Goal: Task Accomplishment & Management: Complete application form

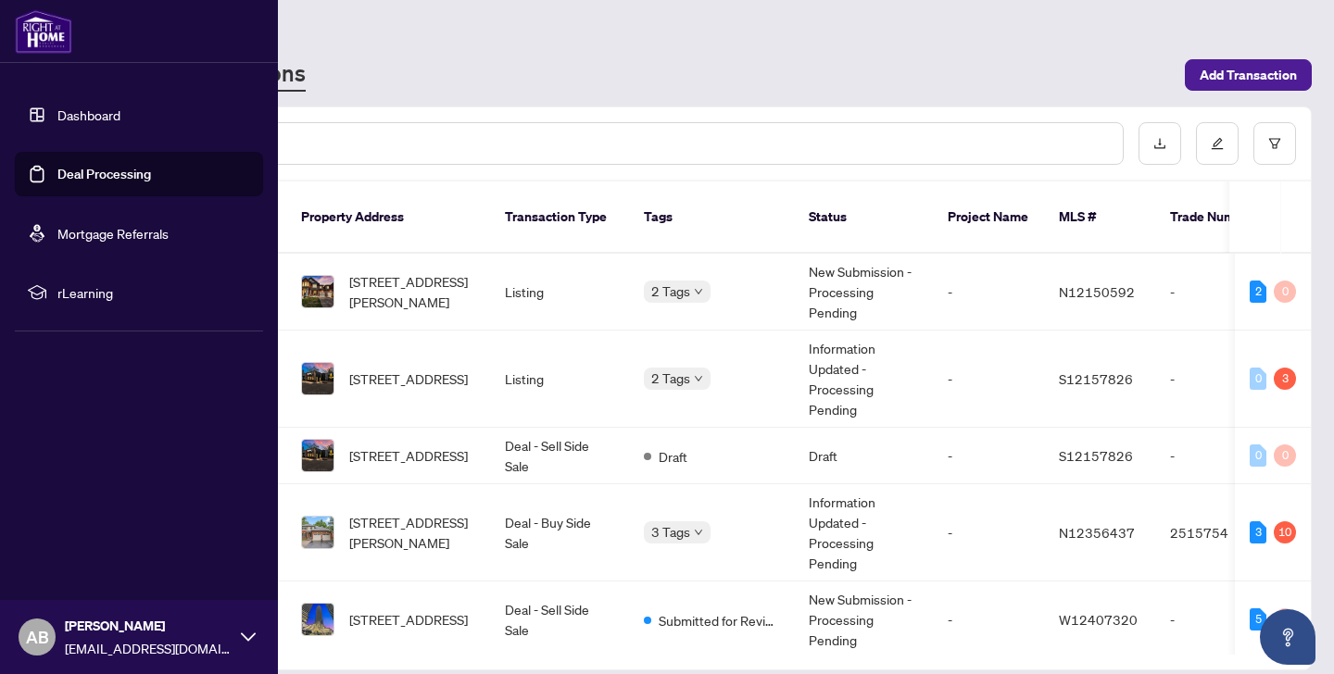
click at [57, 113] on link "Dashboard" at bounding box center [88, 115] width 63 height 17
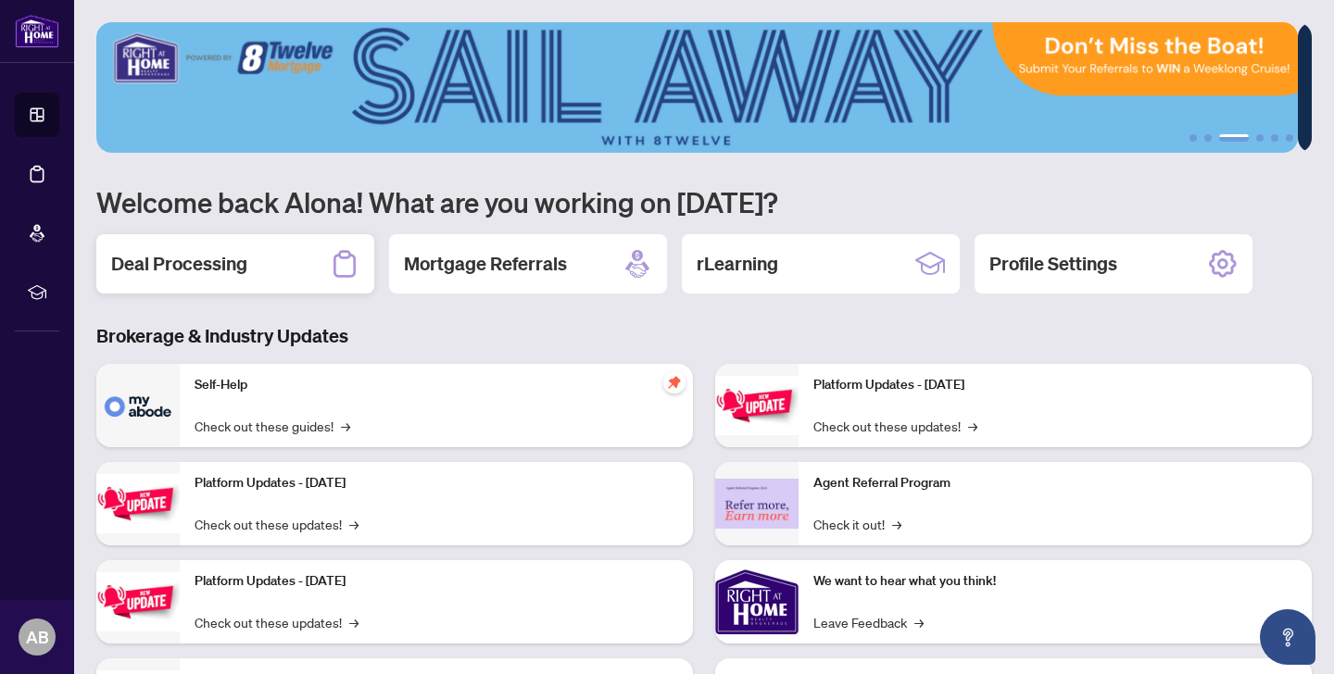
click at [191, 265] on h2 "Deal Processing" at bounding box center [179, 264] width 136 height 26
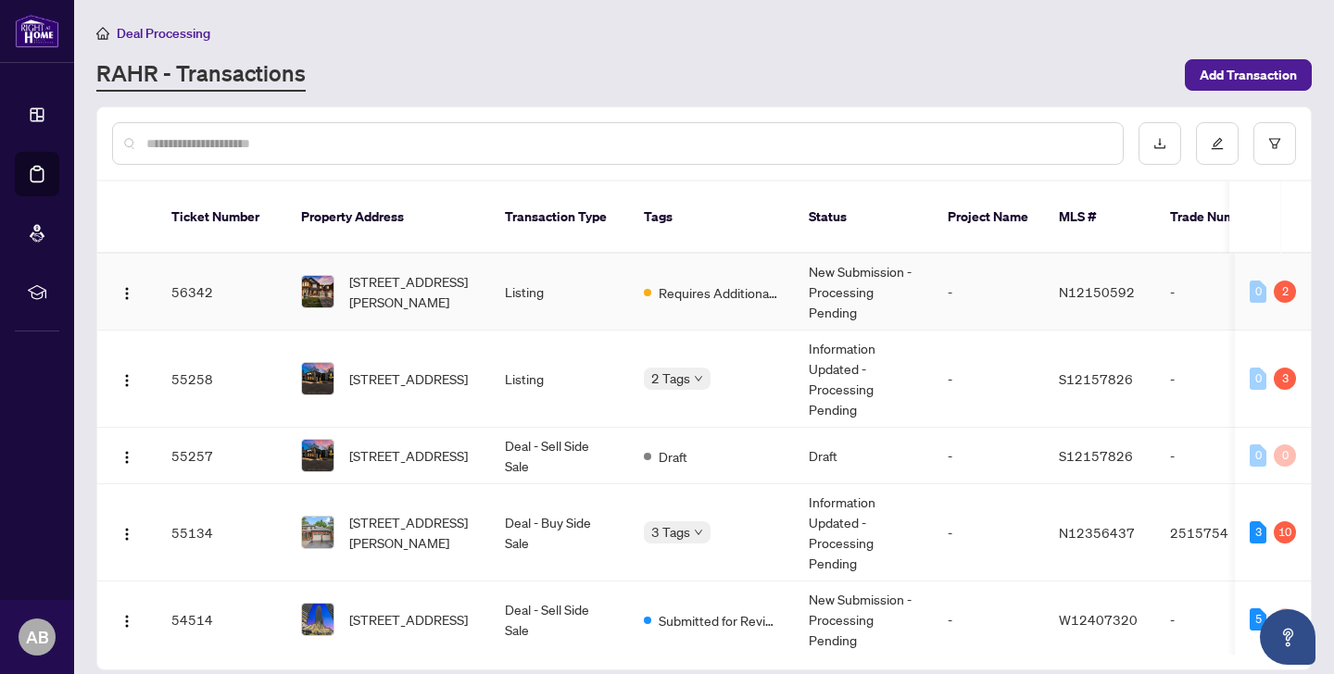
click at [1079, 288] on td "N12150592" at bounding box center [1099, 292] width 111 height 77
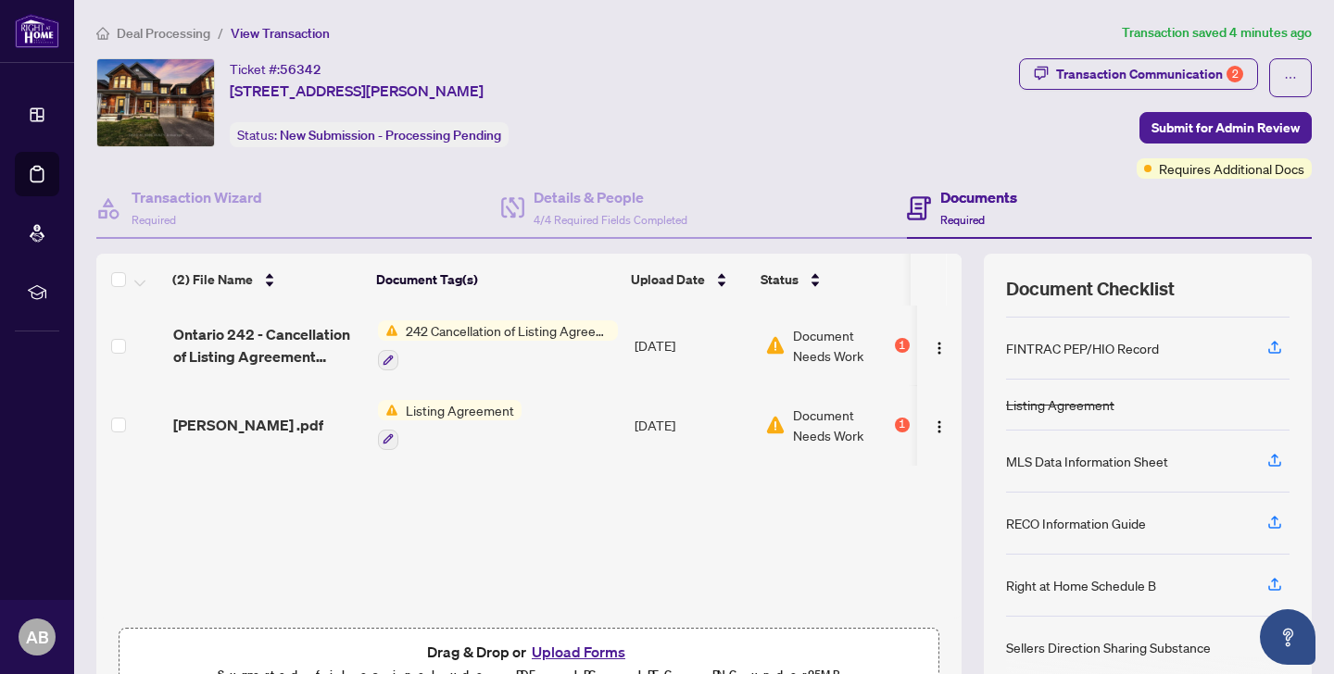
scroll to position [82, 0]
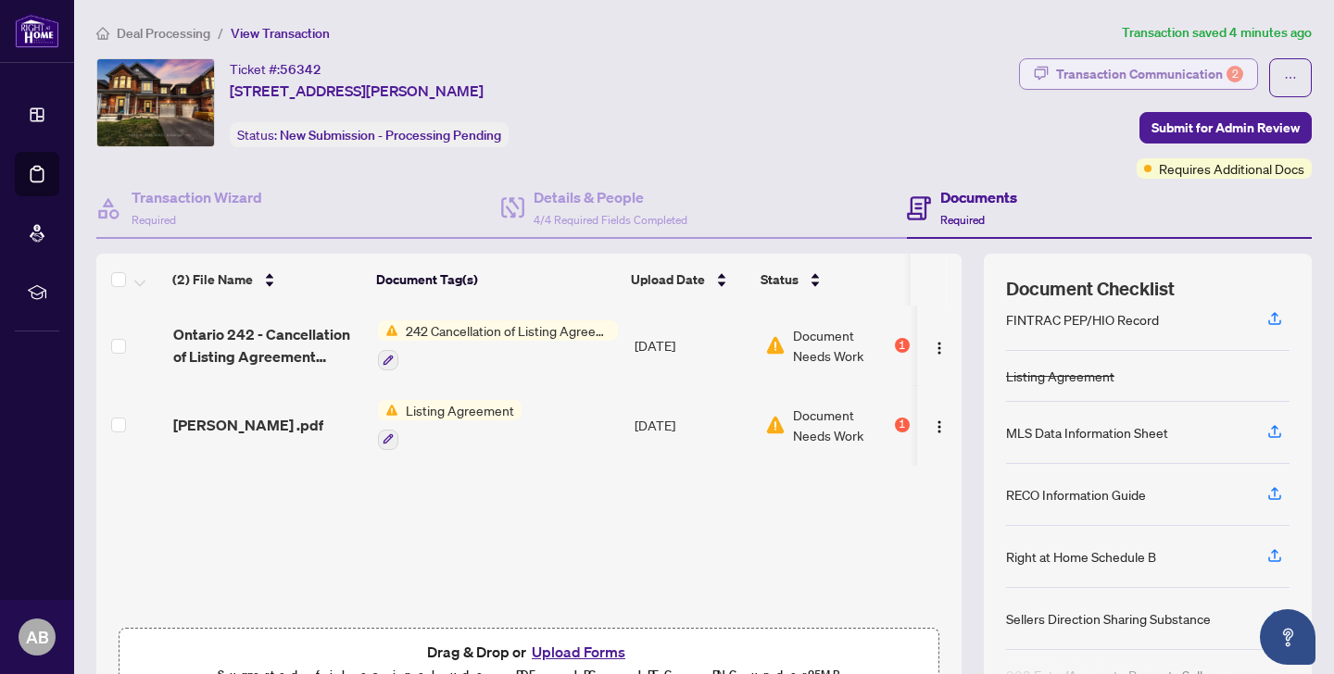
click at [1095, 67] on div "Transaction Communication 2" at bounding box center [1149, 74] width 187 height 30
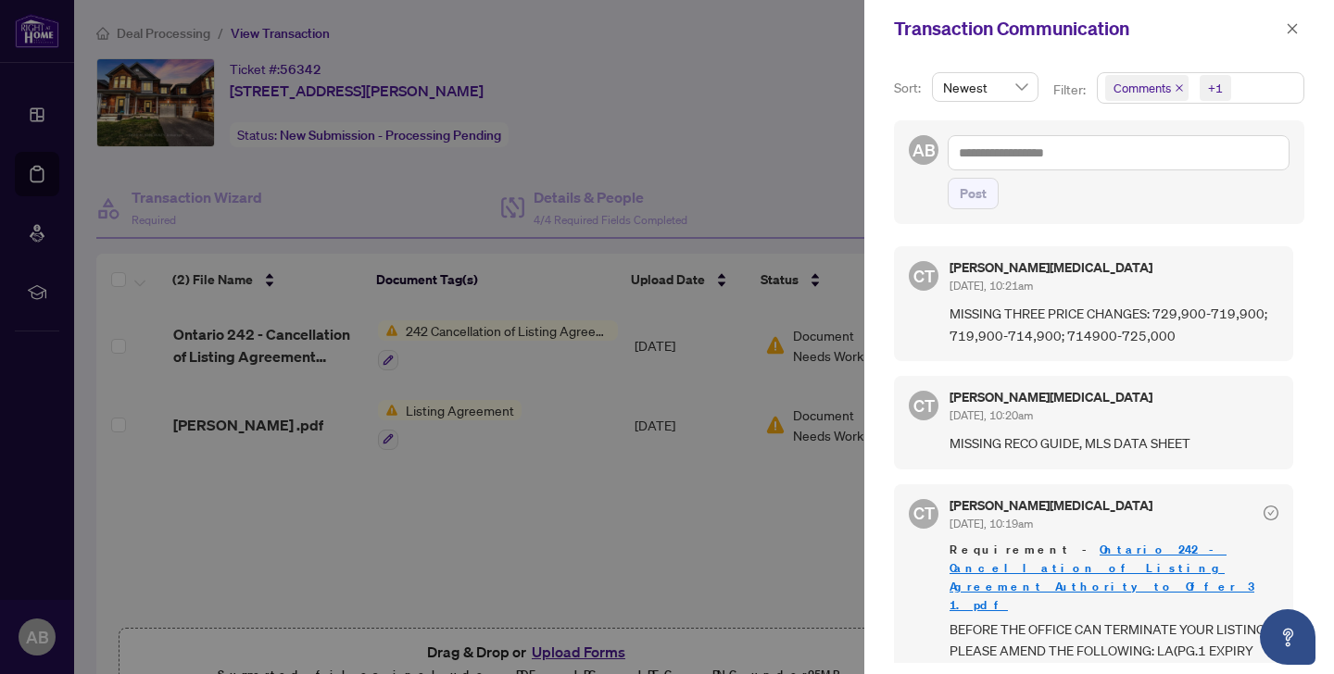
click at [727, 65] on div at bounding box center [667, 337] width 1334 height 674
click at [1301, 29] on button "button" at bounding box center [1292, 29] width 24 height 22
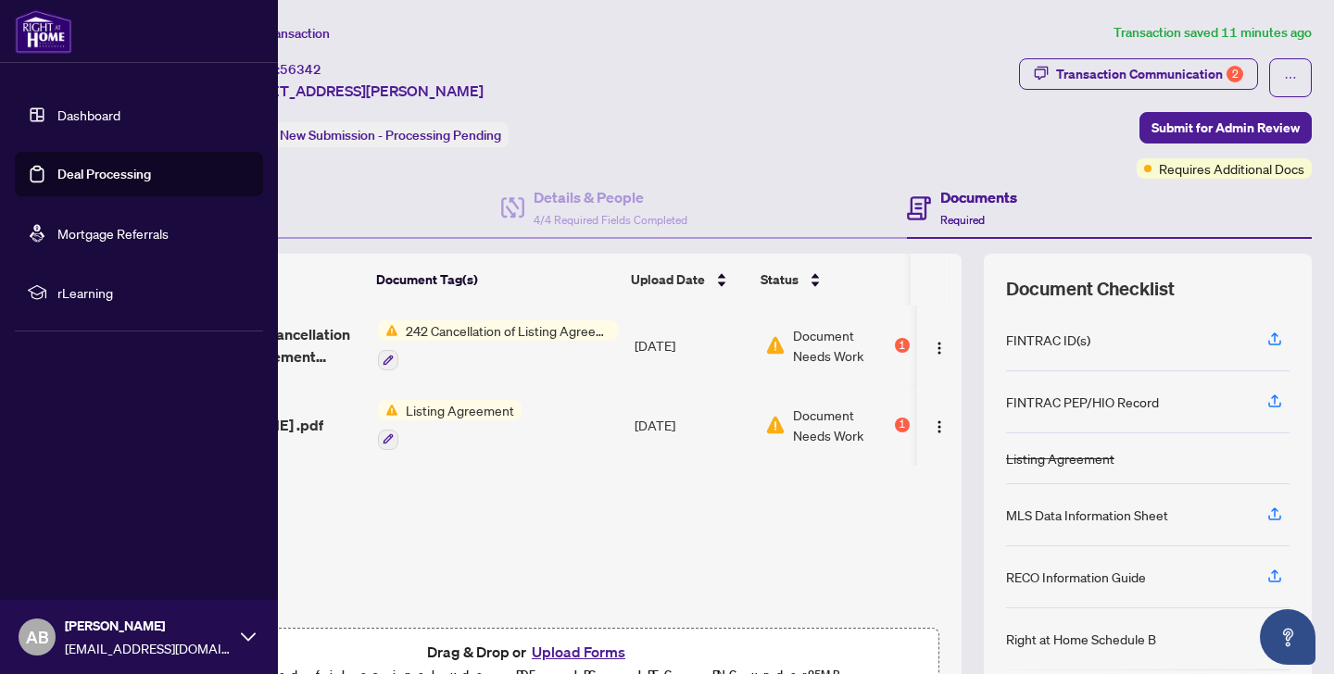
click at [87, 110] on link "Dashboard" at bounding box center [88, 115] width 63 height 17
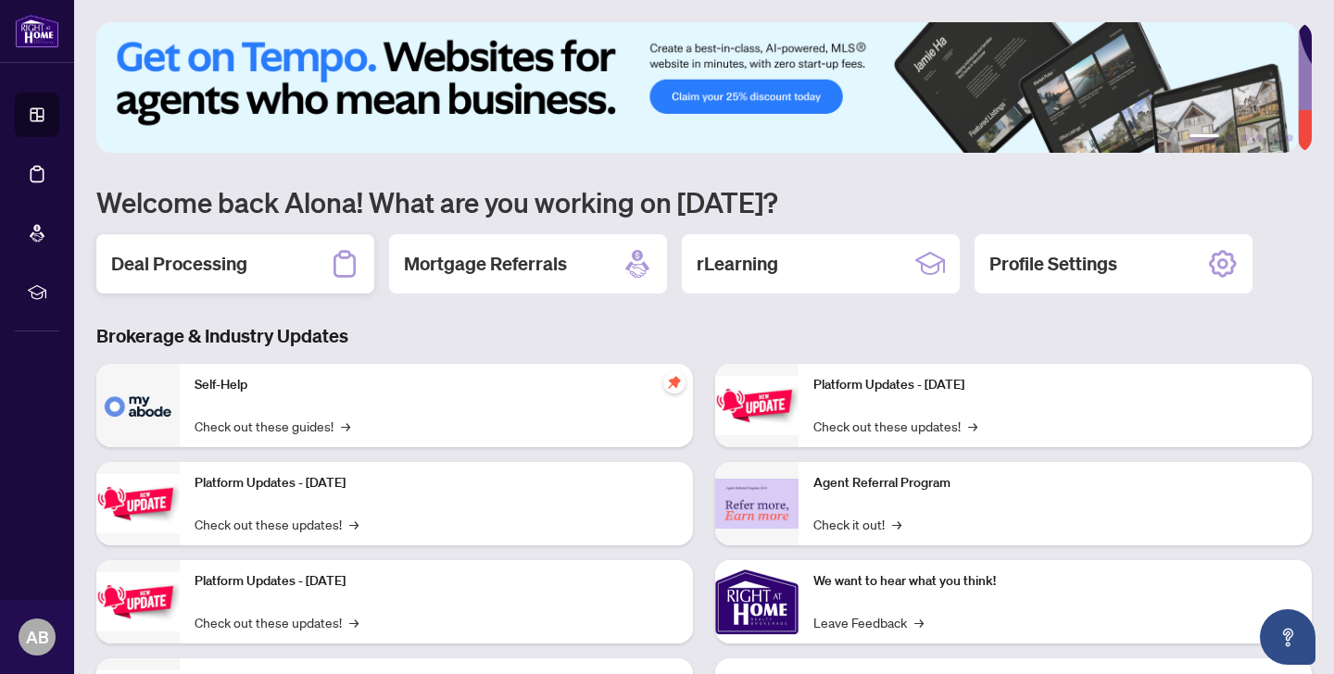
click at [216, 273] on h2 "Deal Processing" at bounding box center [179, 264] width 136 height 26
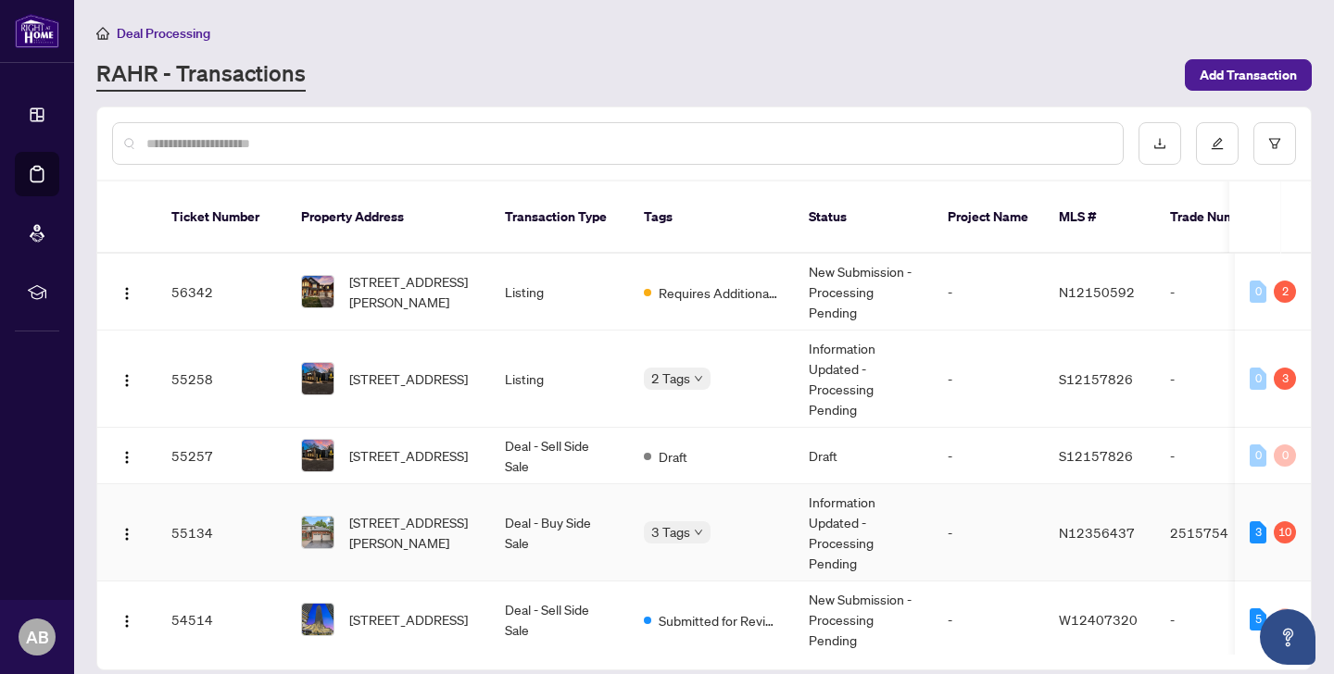
click at [522, 499] on td "Deal - Buy Side Sale" at bounding box center [559, 533] width 139 height 97
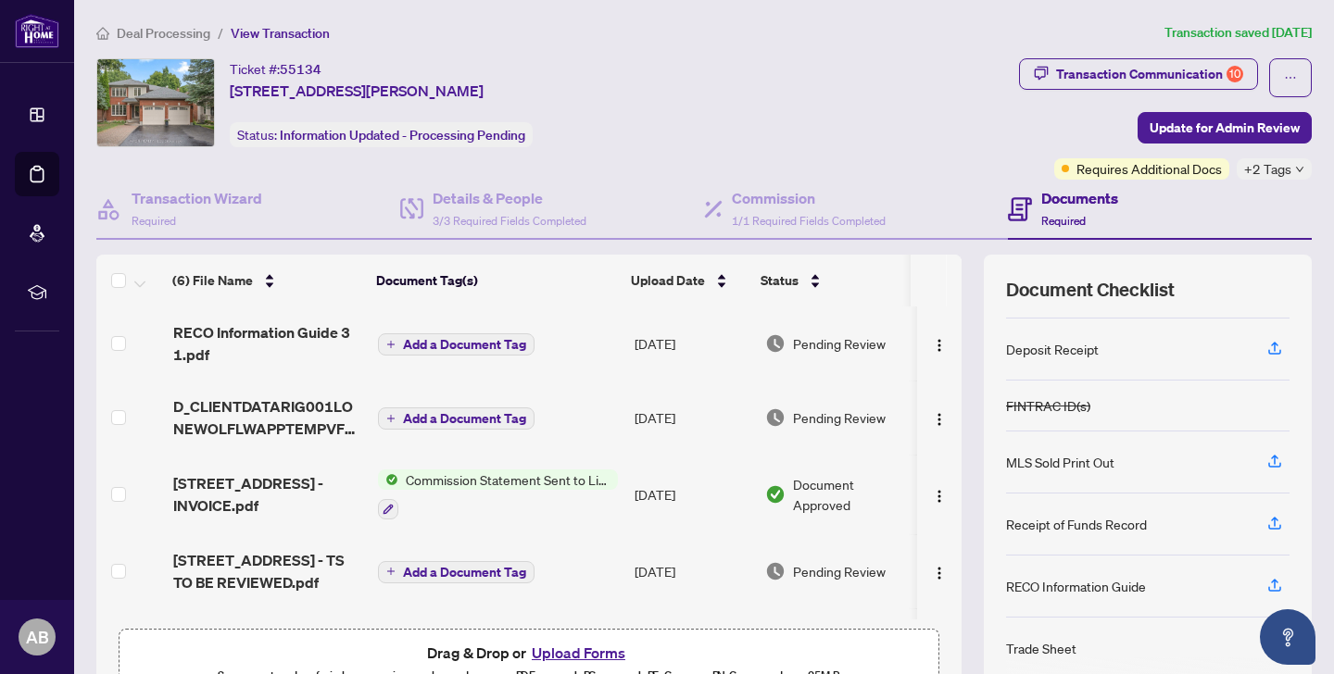
scroll to position [36, 0]
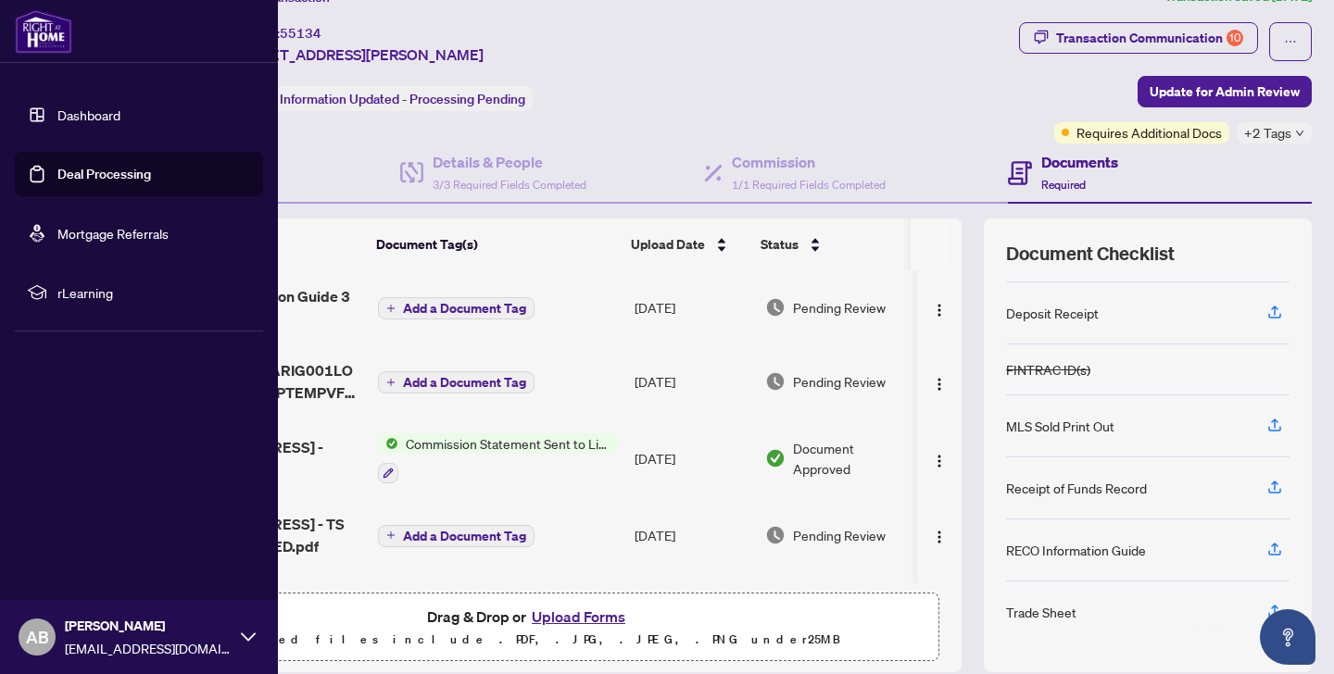
click at [57, 110] on link "Dashboard" at bounding box center [88, 115] width 63 height 17
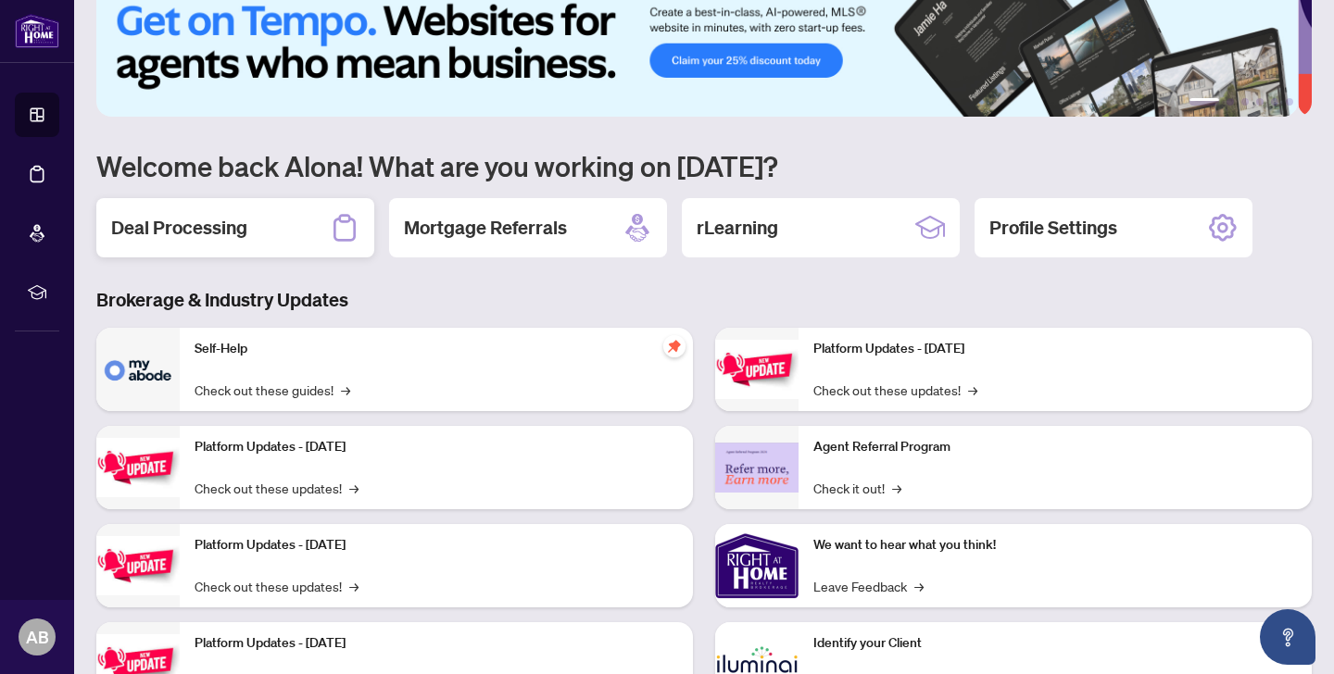
click at [272, 225] on div "Deal Processing" at bounding box center [235, 227] width 278 height 59
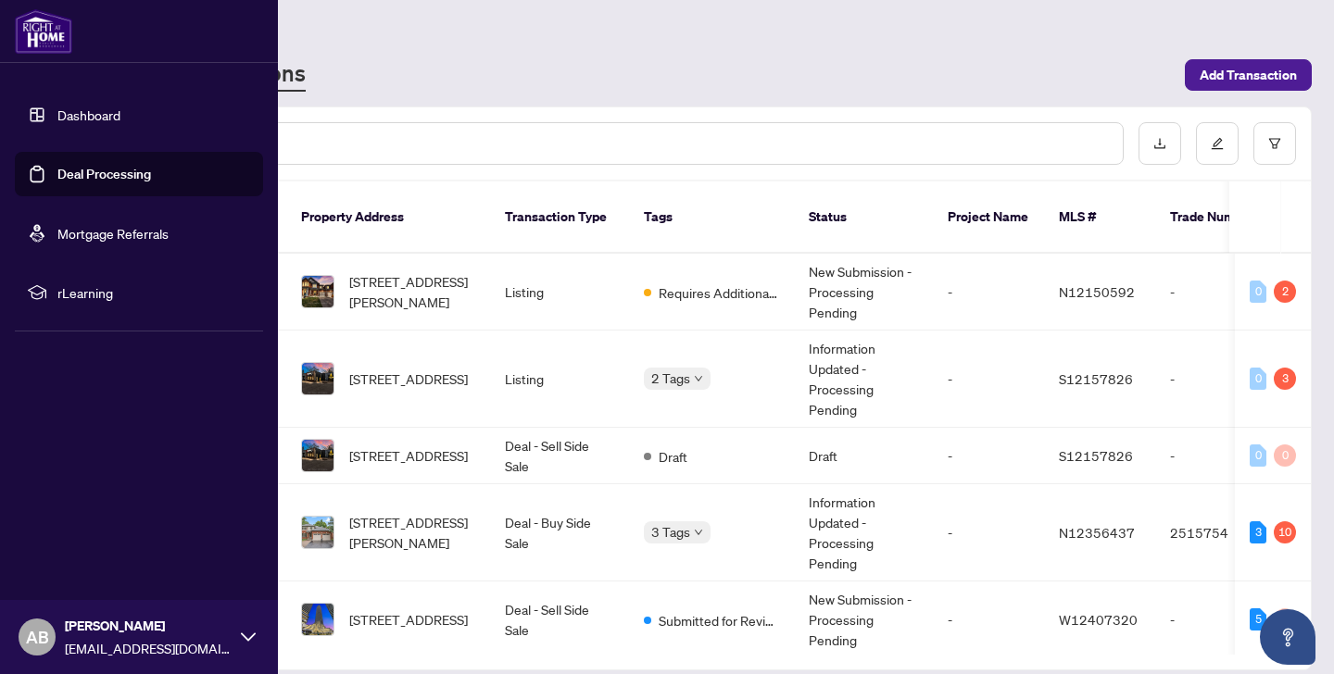
click at [57, 110] on link "Dashboard" at bounding box center [88, 115] width 63 height 17
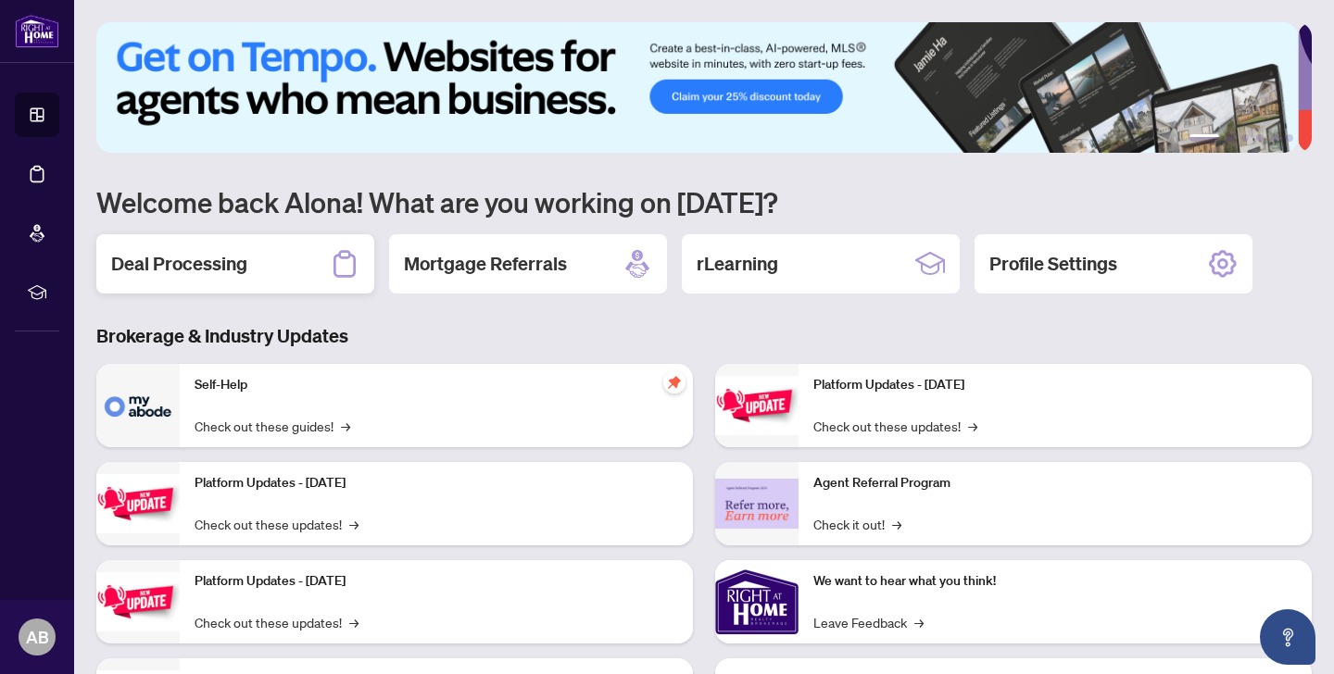
click at [273, 274] on div "Deal Processing" at bounding box center [235, 263] width 278 height 59
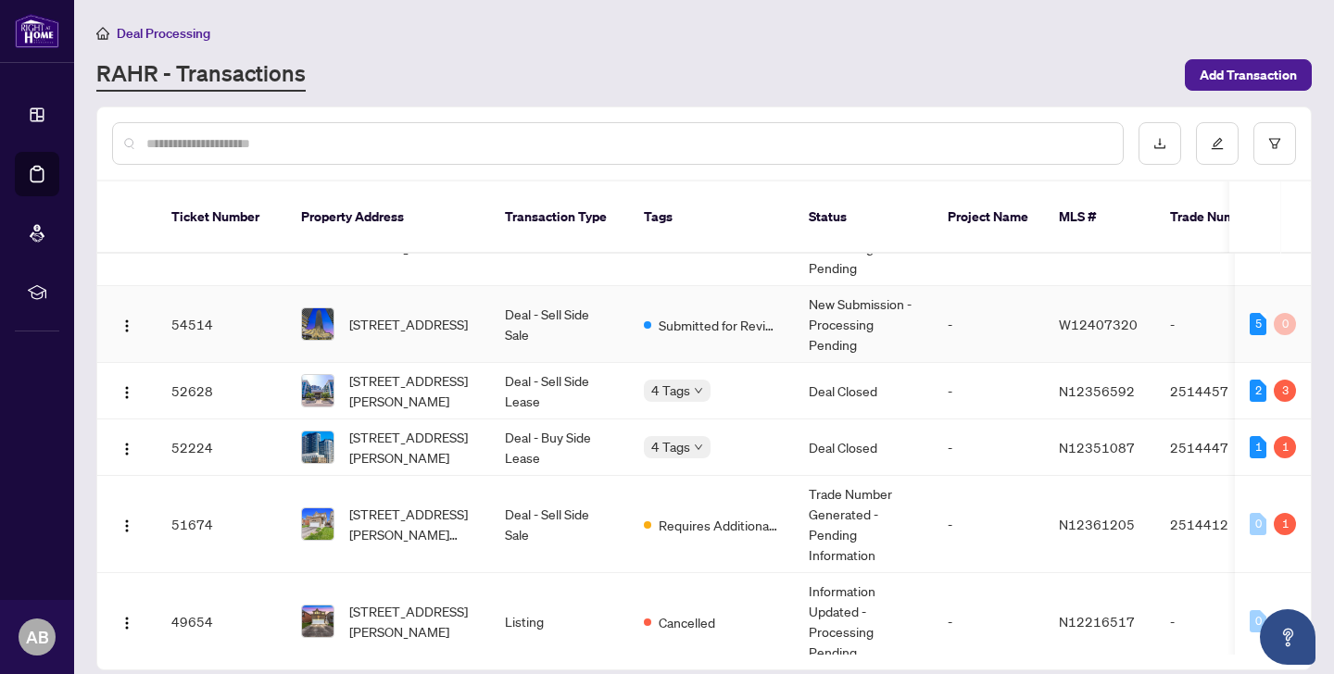
scroll to position [301, 0]
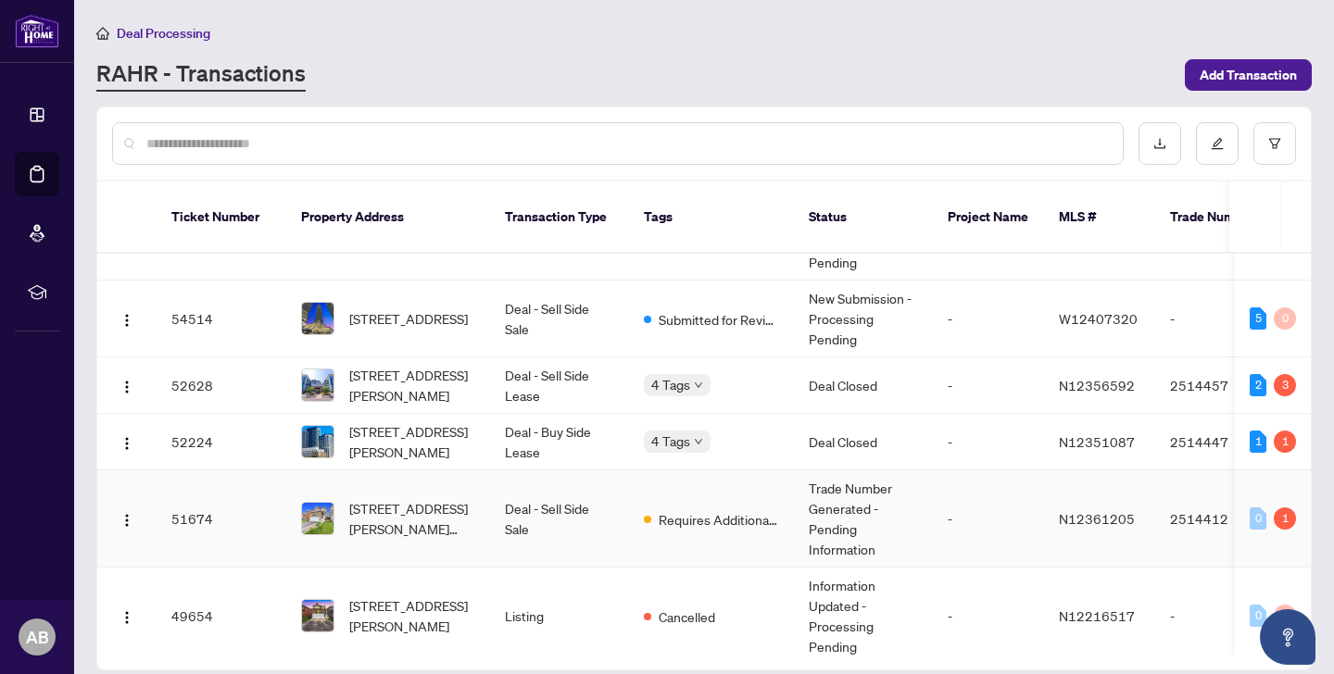
click at [441, 475] on td "[STREET_ADDRESS][PERSON_NAME][PERSON_NAME]" at bounding box center [388, 519] width 204 height 97
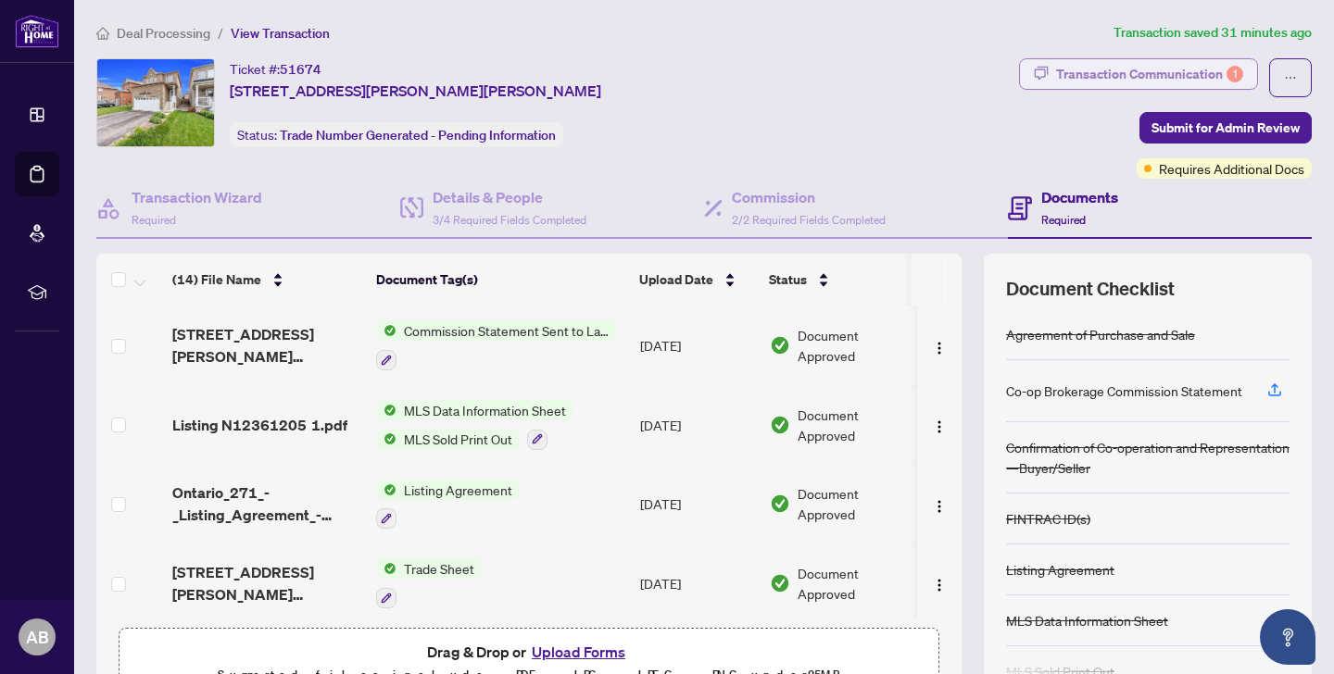
click at [1162, 73] on div "Transaction Communication 1" at bounding box center [1149, 74] width 187 height 30
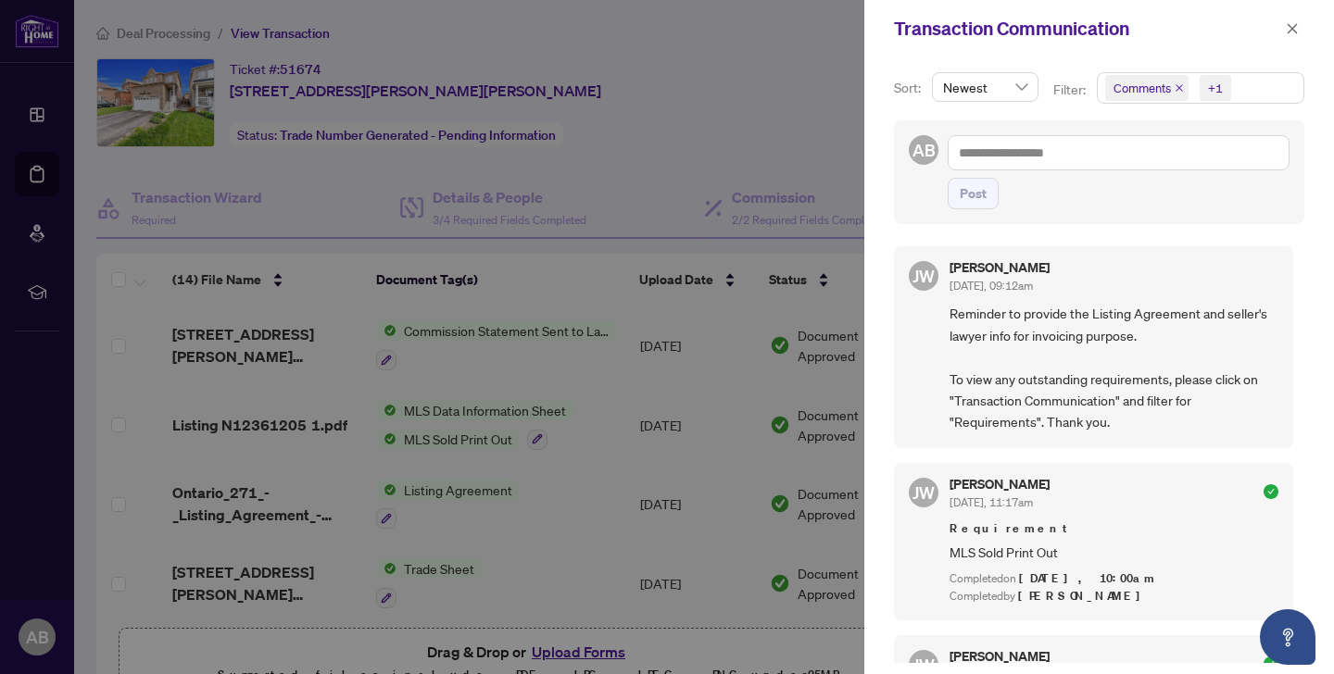
scroll to position [2, 0]
click at [597, 141] on div at bounding box center [667, 337] width 1334 height 674
click at [1290, 34] on icon "close" at bounding box center [1292, 28] width 13 height 13
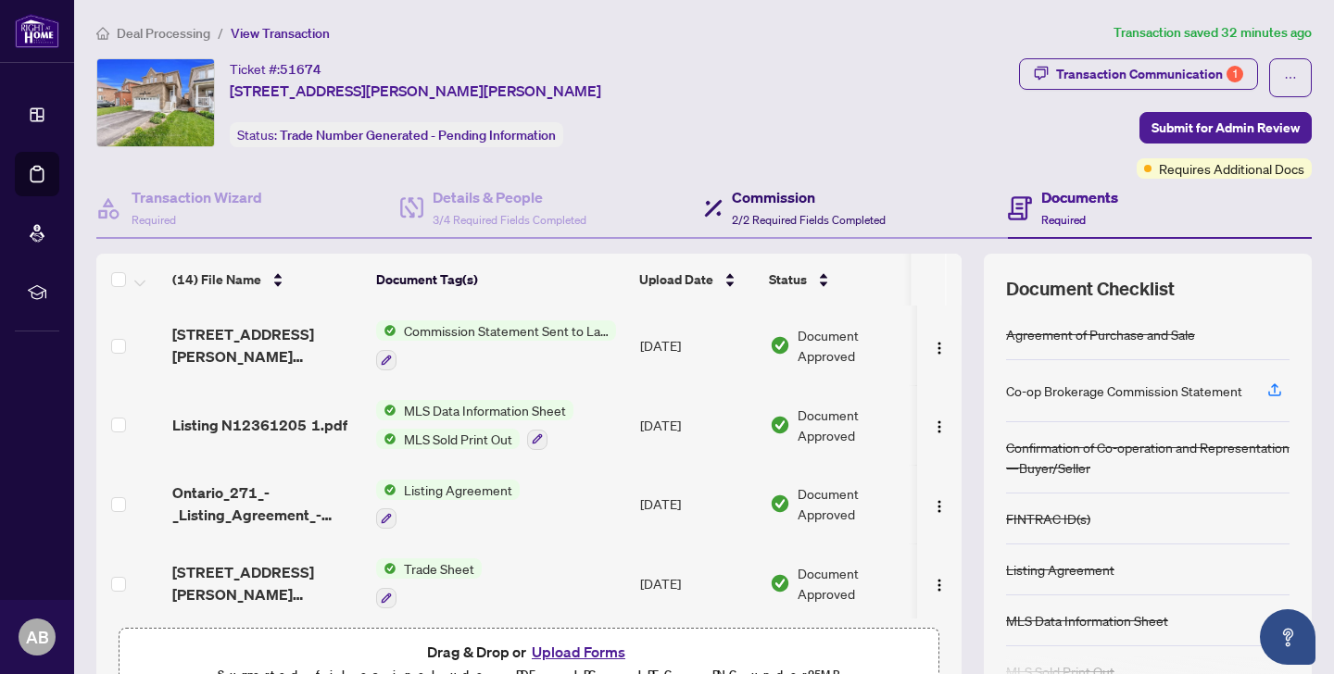
click at [792, 223] on span "2/2 Required Fields Completed" at bounding box center [809, 220] width 154 height 14
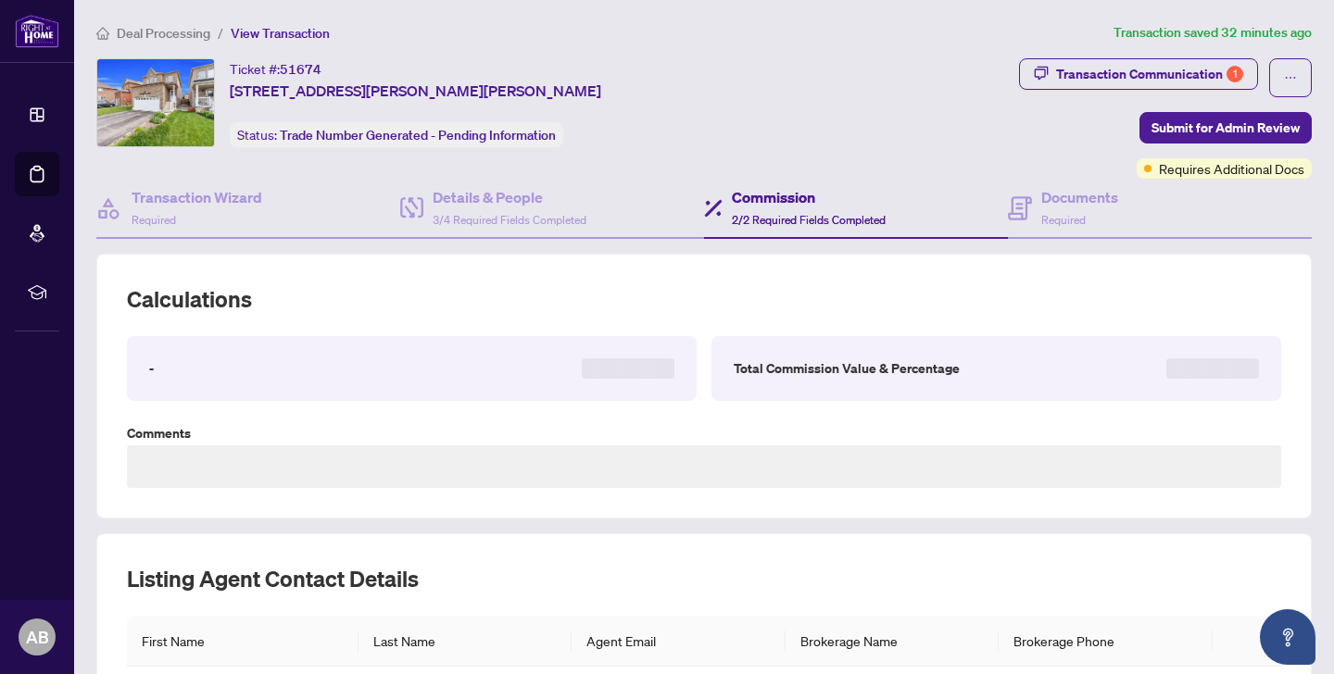
type textarea "**********"
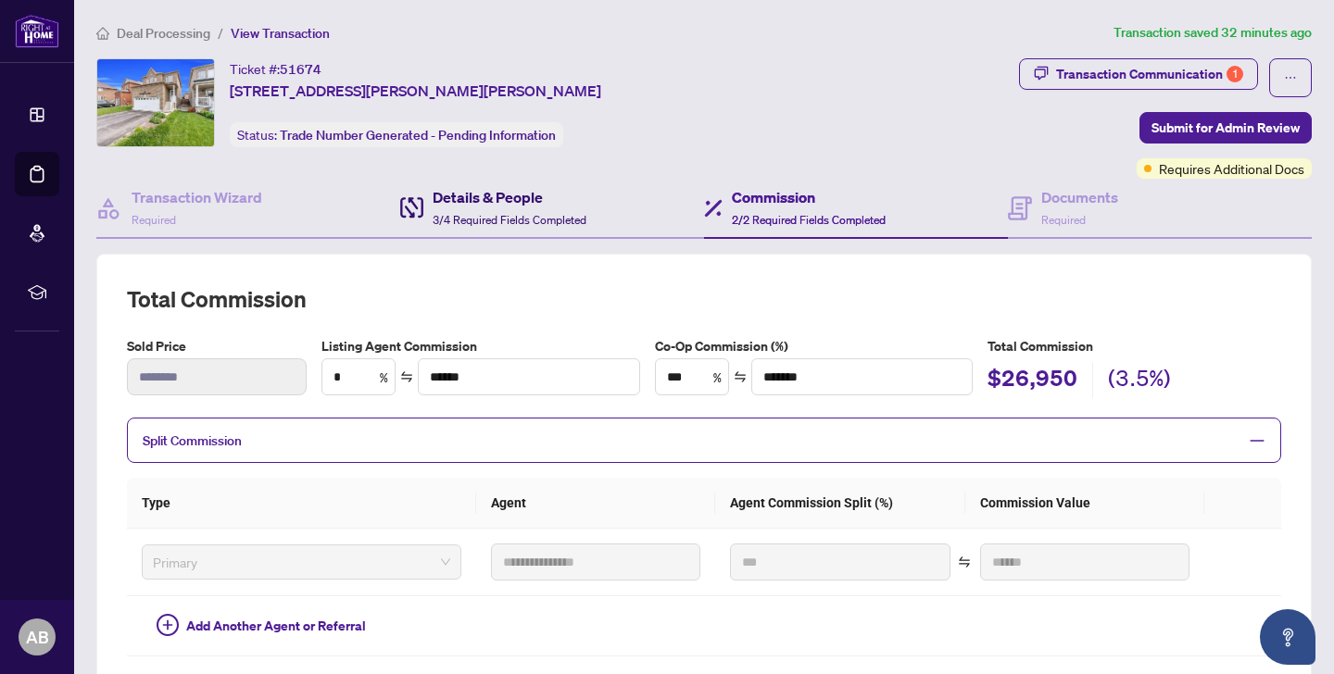
click at [516, 215] on span "3/4 Required Fields Completed" at bounding box center [510, 220] width 154 height 14
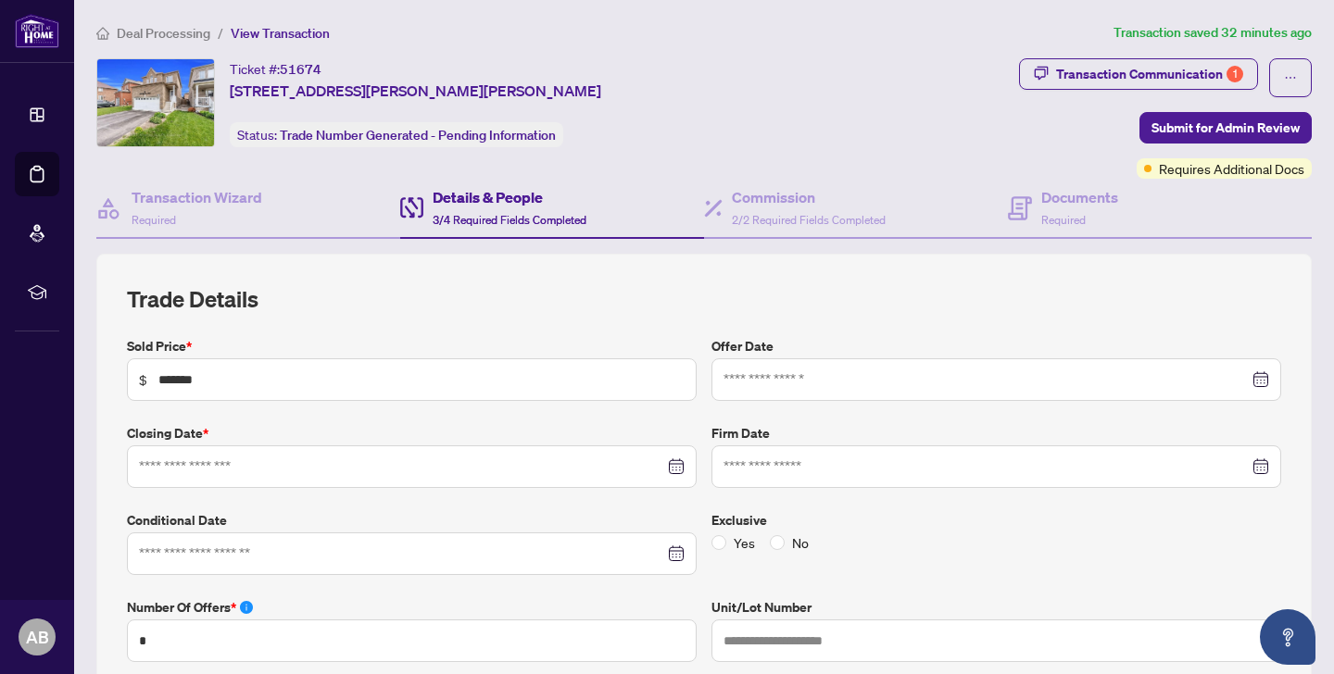
type input "**********"
click at [817, 220] on span "2/2 Required Fields Completed" at bounding box center [809, 220] width 154 height 14
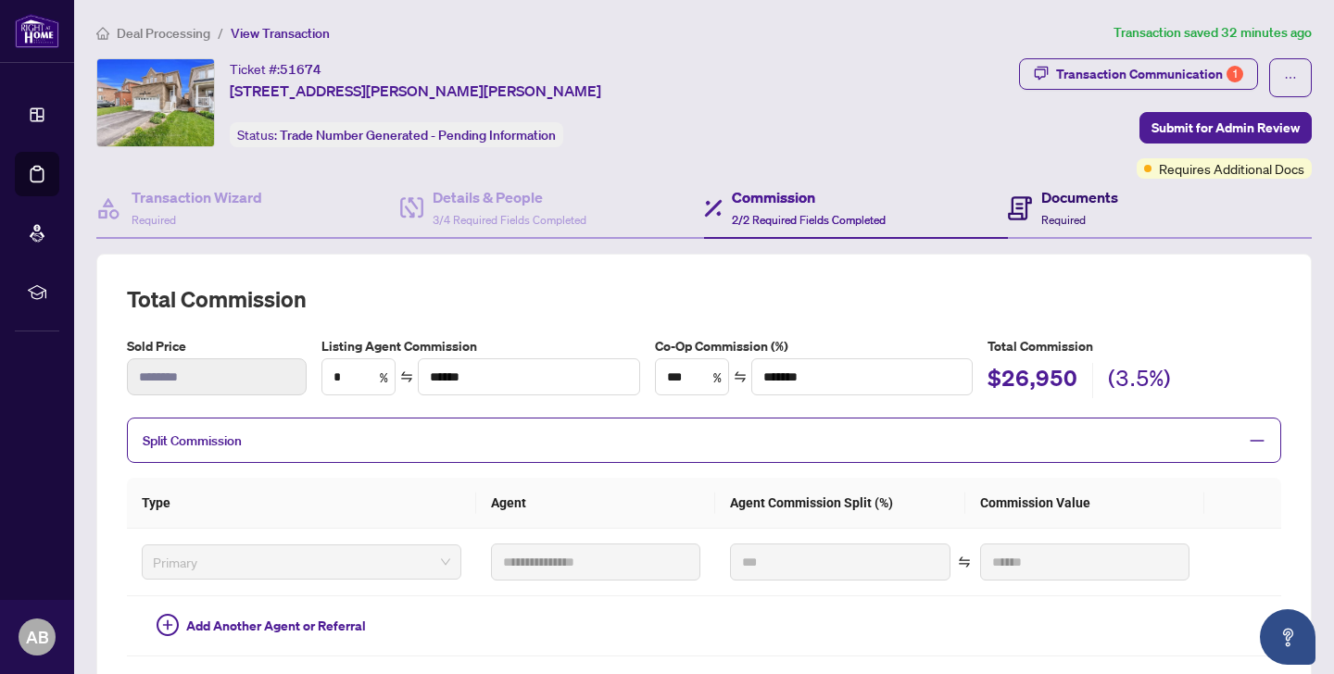
click at [1008, 208] on icon at bounding box center [1020, 208] width 24 height 24
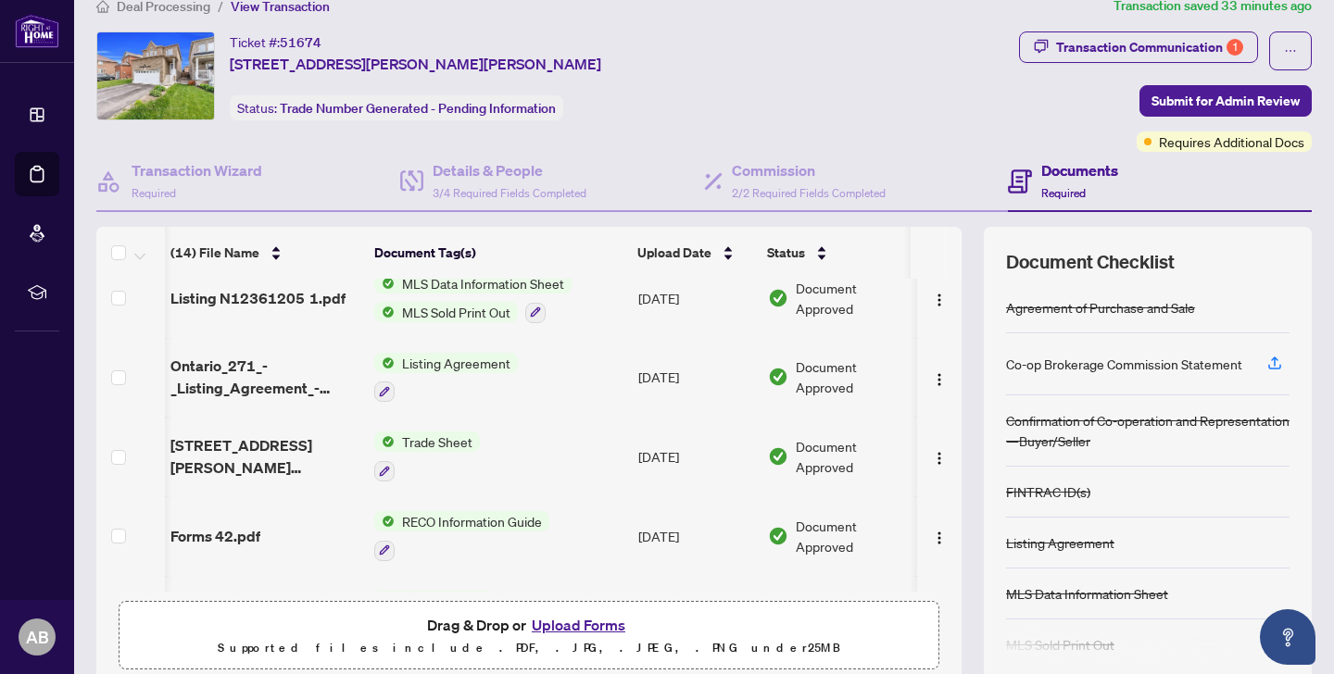
scroll to position [0, 2]
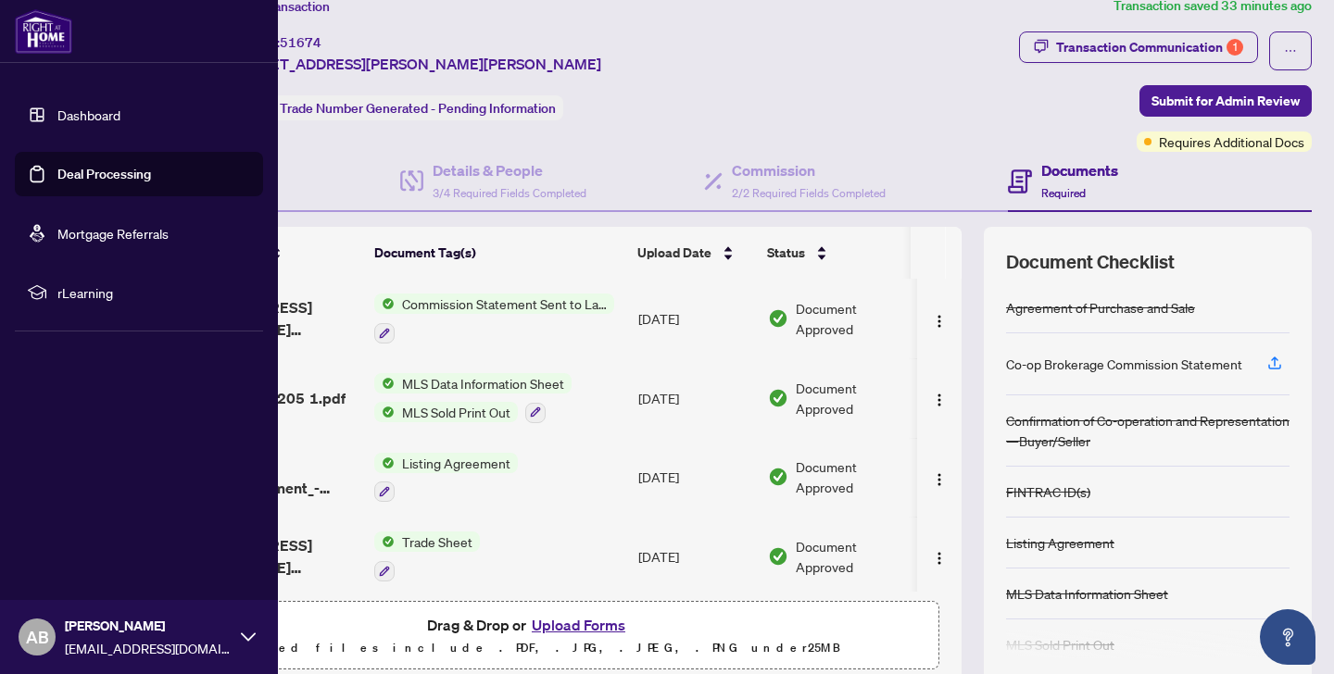
click at [57, 117] on link "Dashboard" at bounding box center [88, 115] width 63 height 17
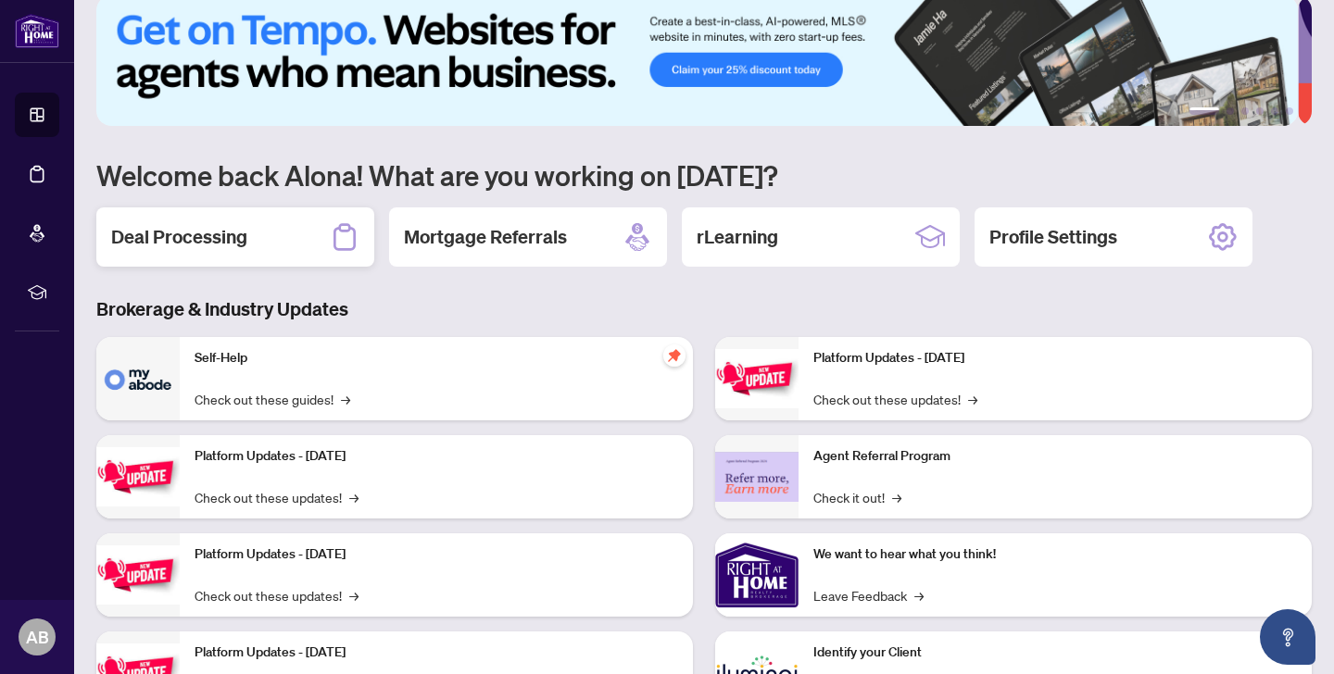
click at [239, 239] on h2 "Deal Processing" at bounding box center [179, 237] width 136 height 26
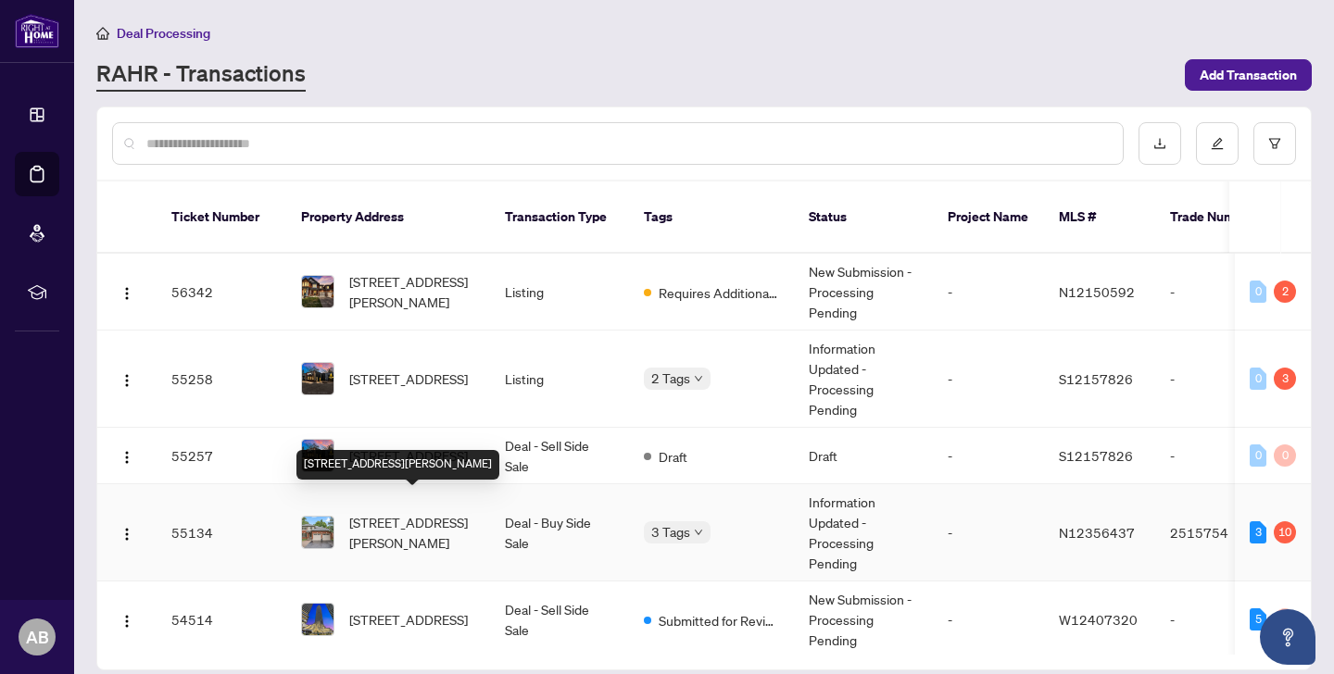
click at [411, 512] on span "[STREET_ADDRESS][PERSON_NAME]" at bounding box center [412, 532] width 126 height 41
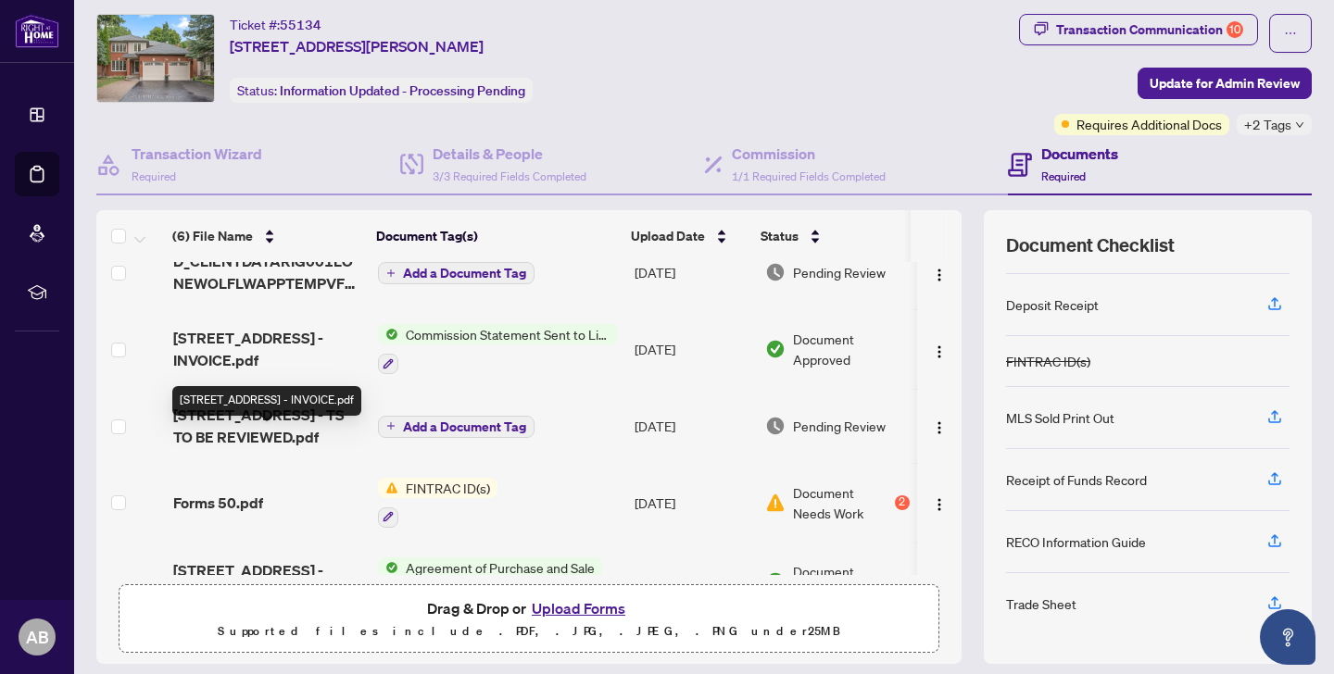
scroll to position [104, 0]
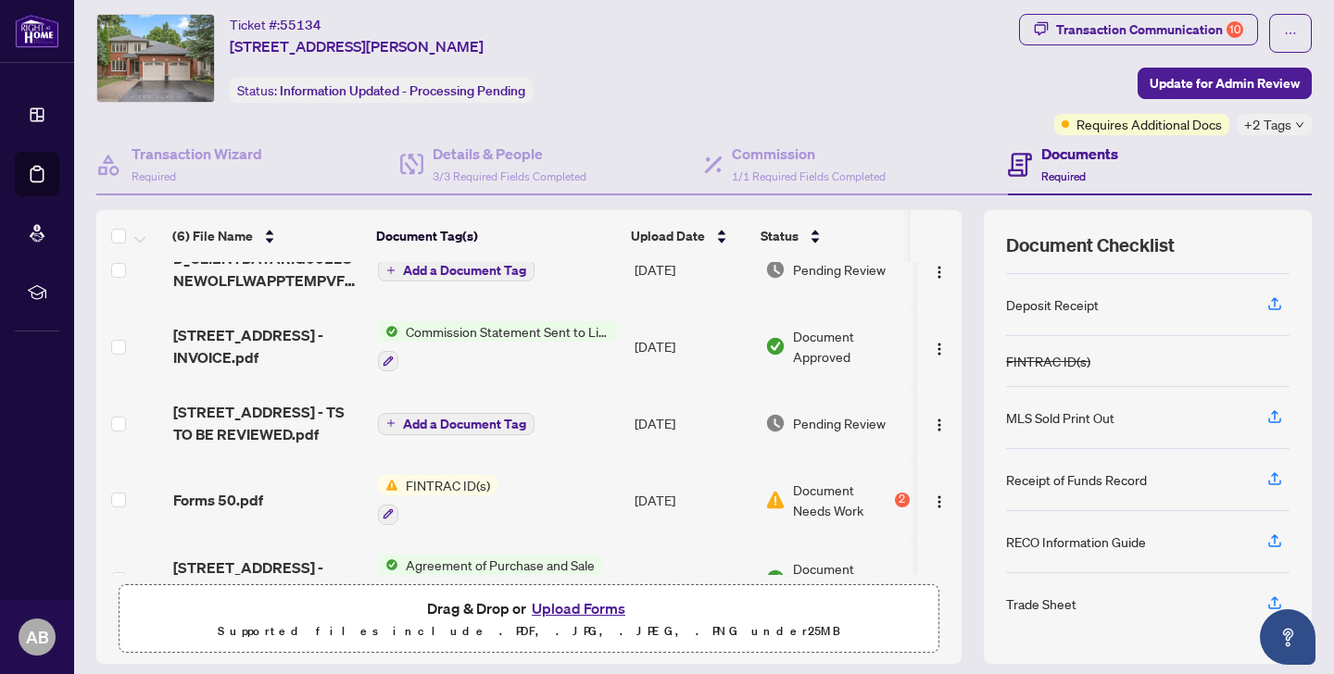
click at [570, 611] on button "Upload Forms" at bounding box center [578, 609] width 105 height 24
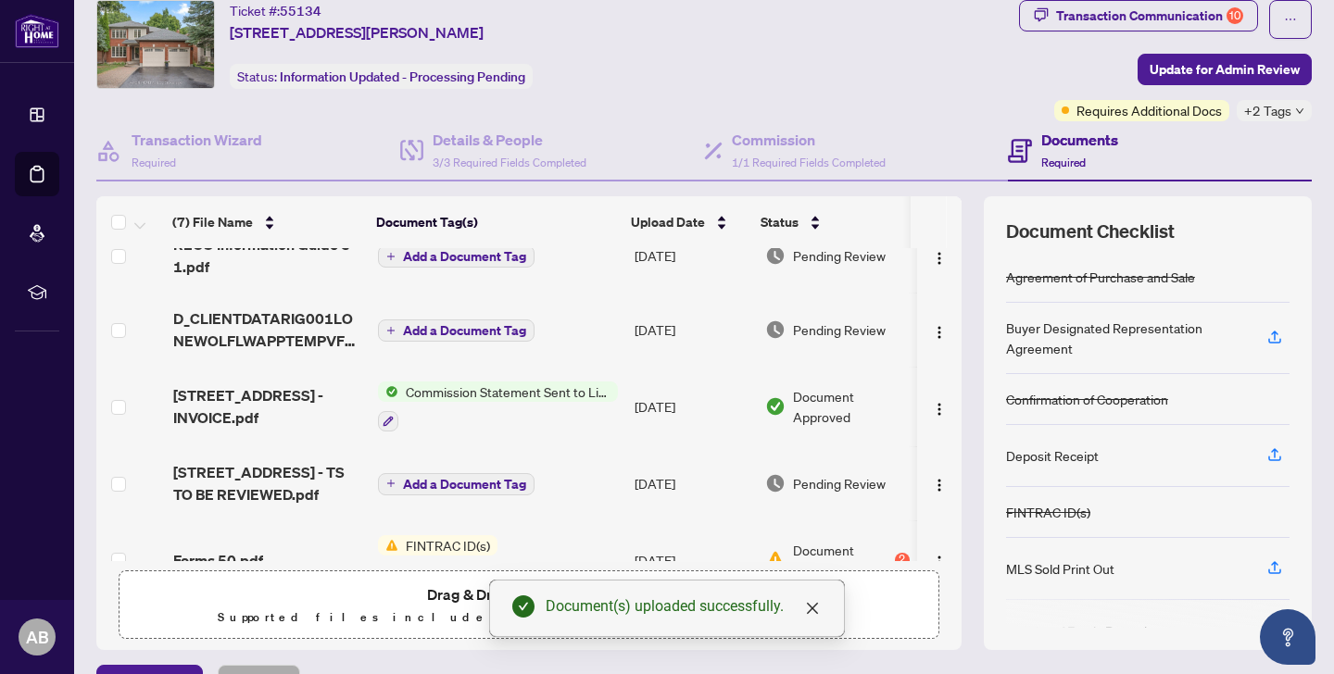
scroll to position [0, 0]
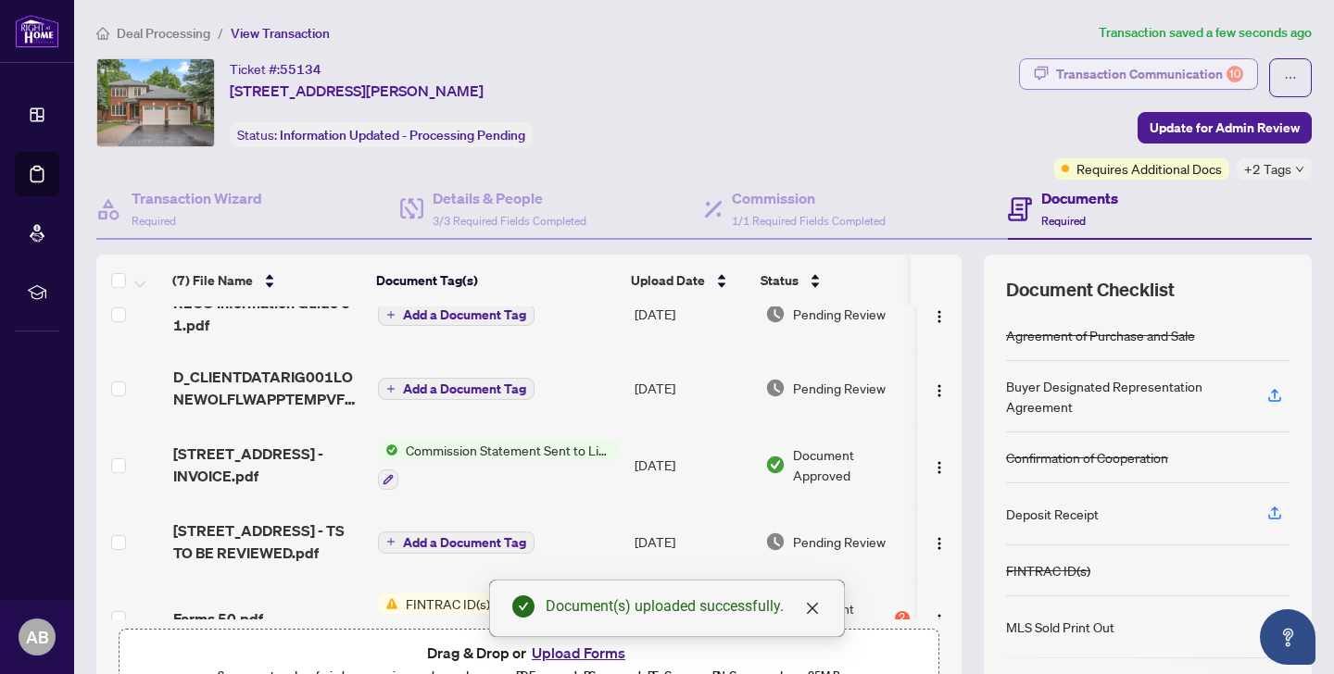
click at [1129, 70] on div "Transaction Communication 10" at bounding box center [1149, 74] width 187 height 30
type textarea "**********"
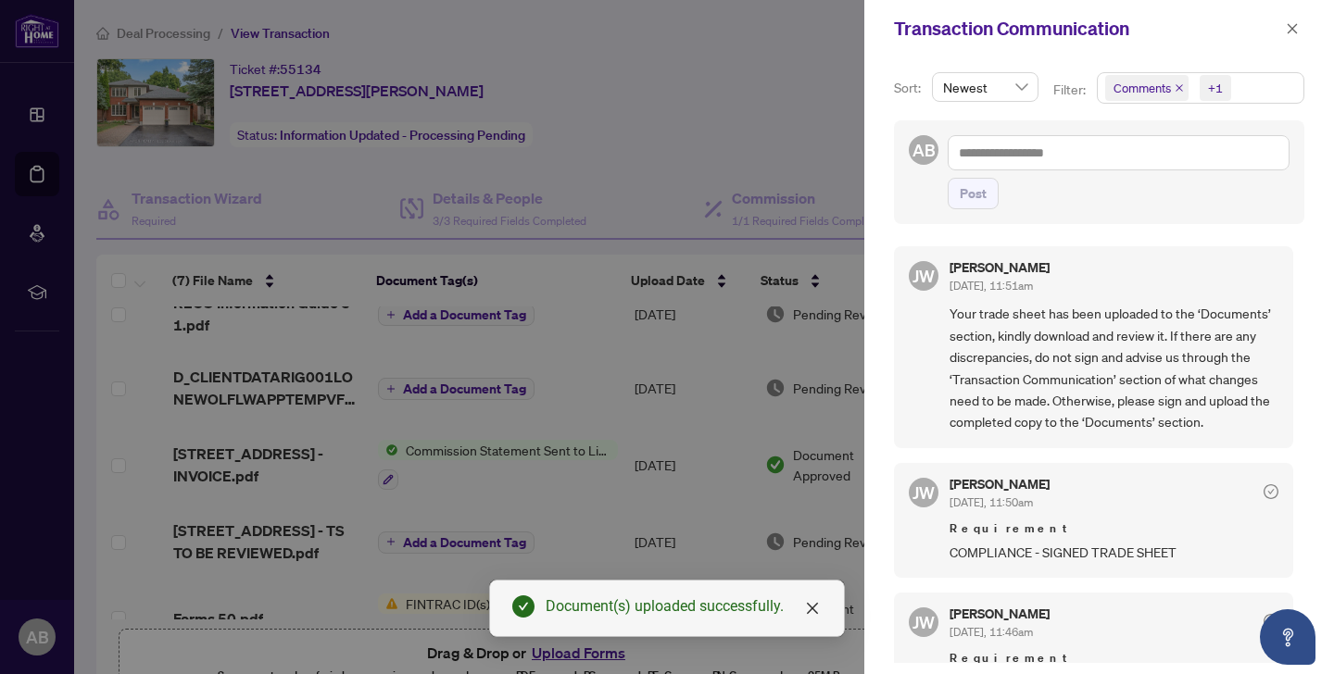
click at [676, 144] on div at bounding box center [667, 337] width 1334 height 674
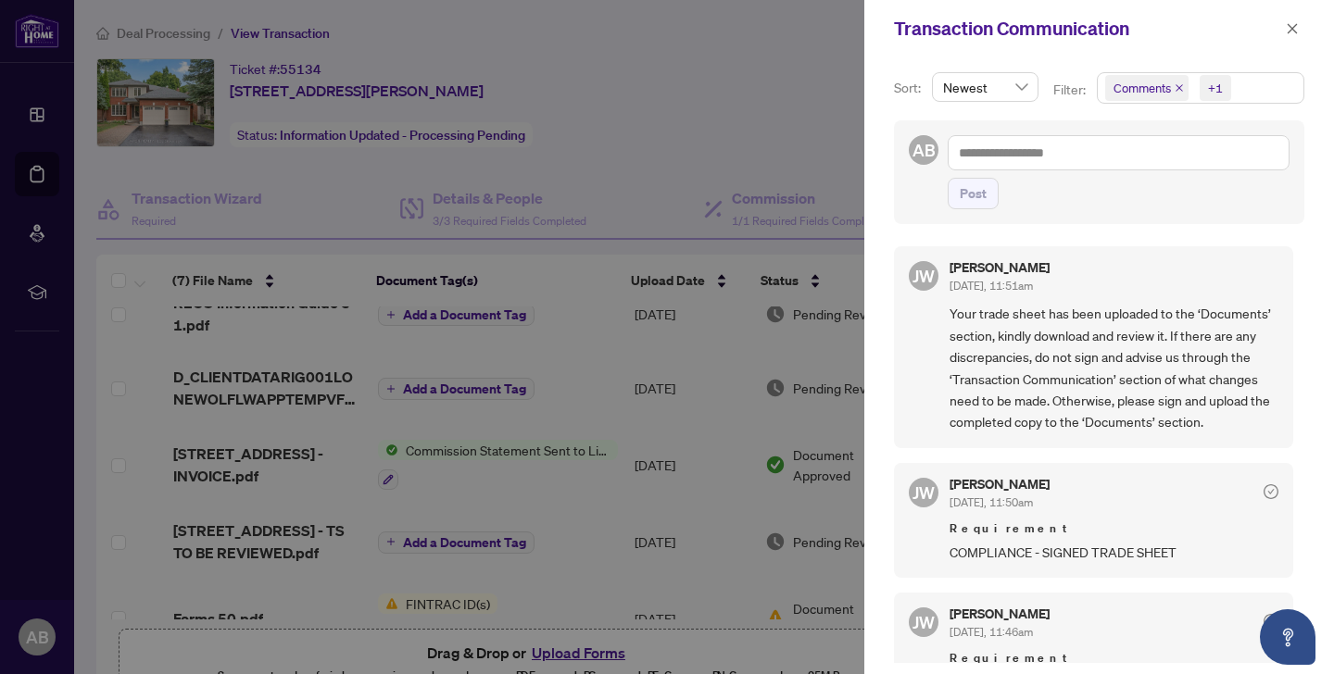
click at [38, 107] on div at bounding box center [667, 337] width 1334 height 674
click at [37, 131] on div at bounding box center [667, 337] width 1334 height 674
click at [1292, 31] on icon "close" at bounding box center [1292, 28] width 13 height 13
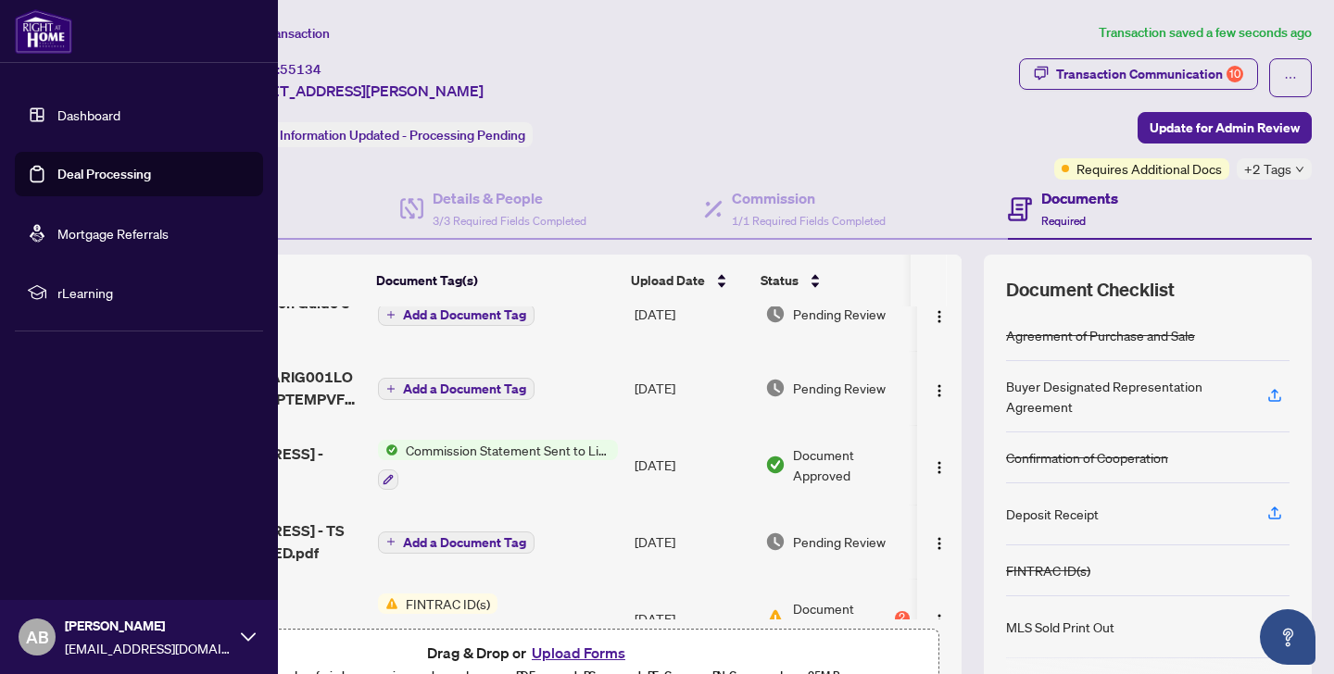
click at [57, 110] on link "Dashboard" at bounding box center [88, 115] width 63 height 17
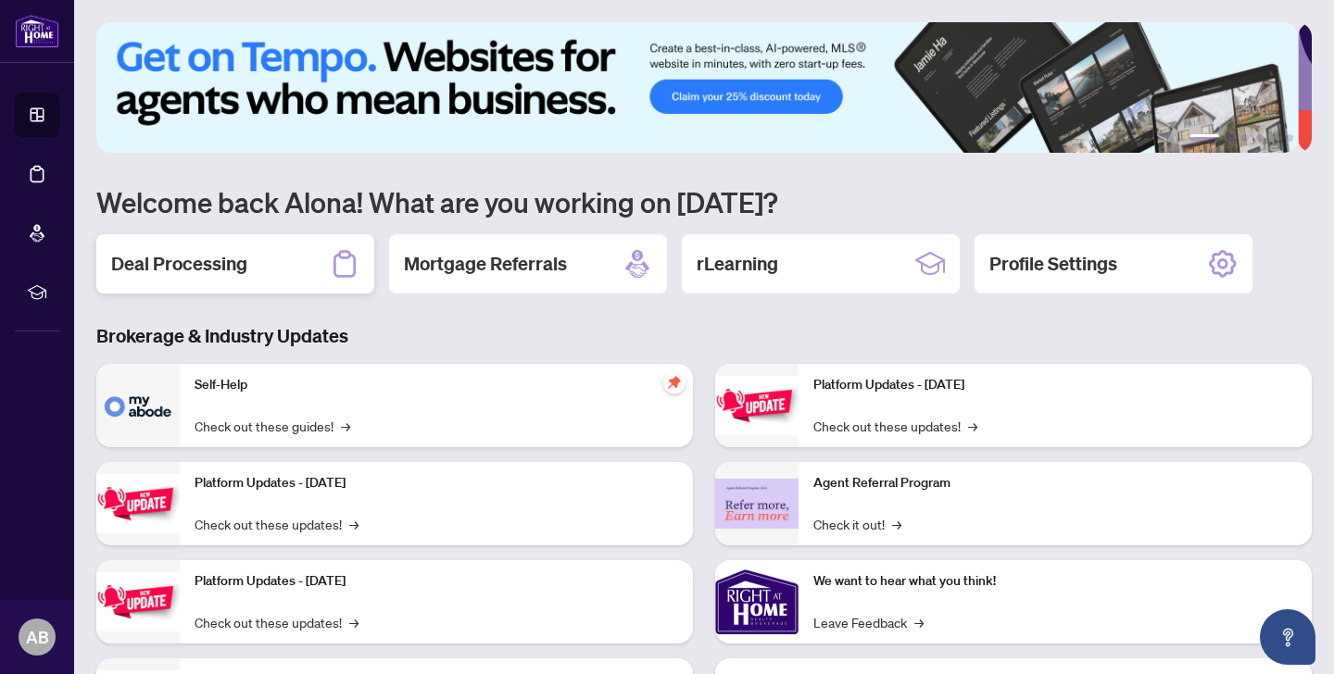
click at [234, 252] on h2 "Deal Processing" at bounding box center [179, 264] width 136 height 26
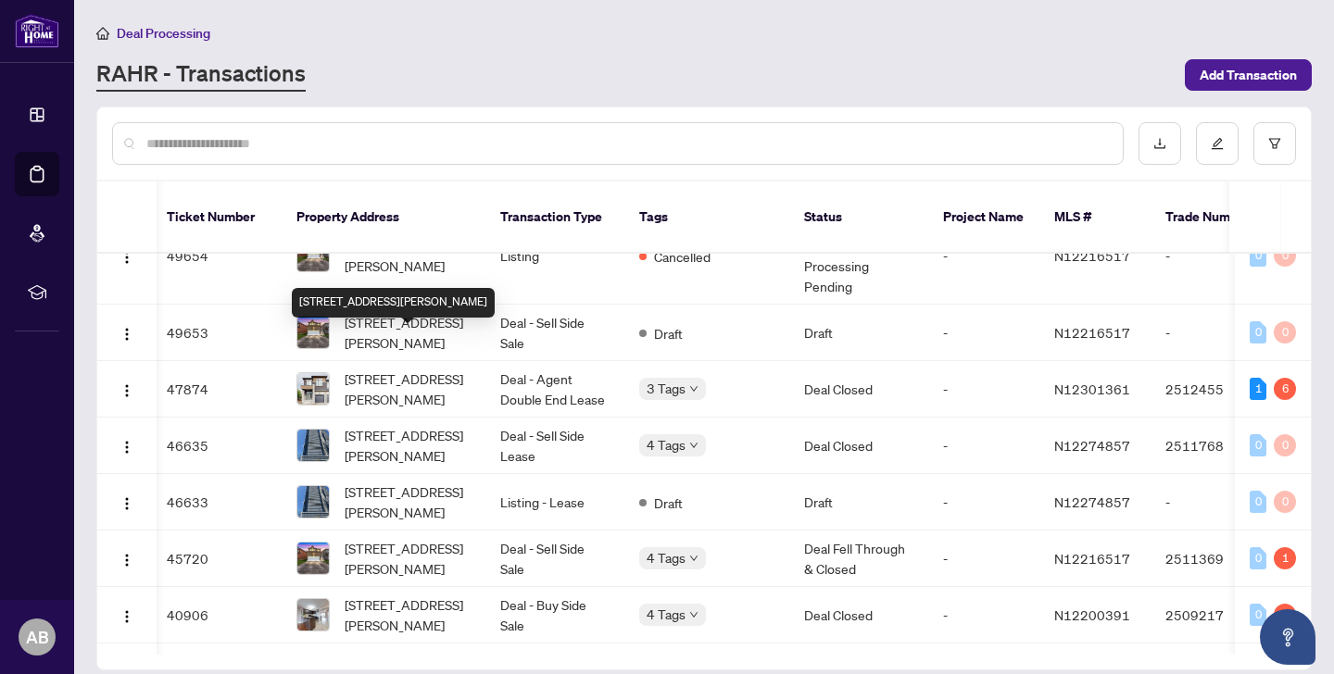
scroll to position [0, 5]
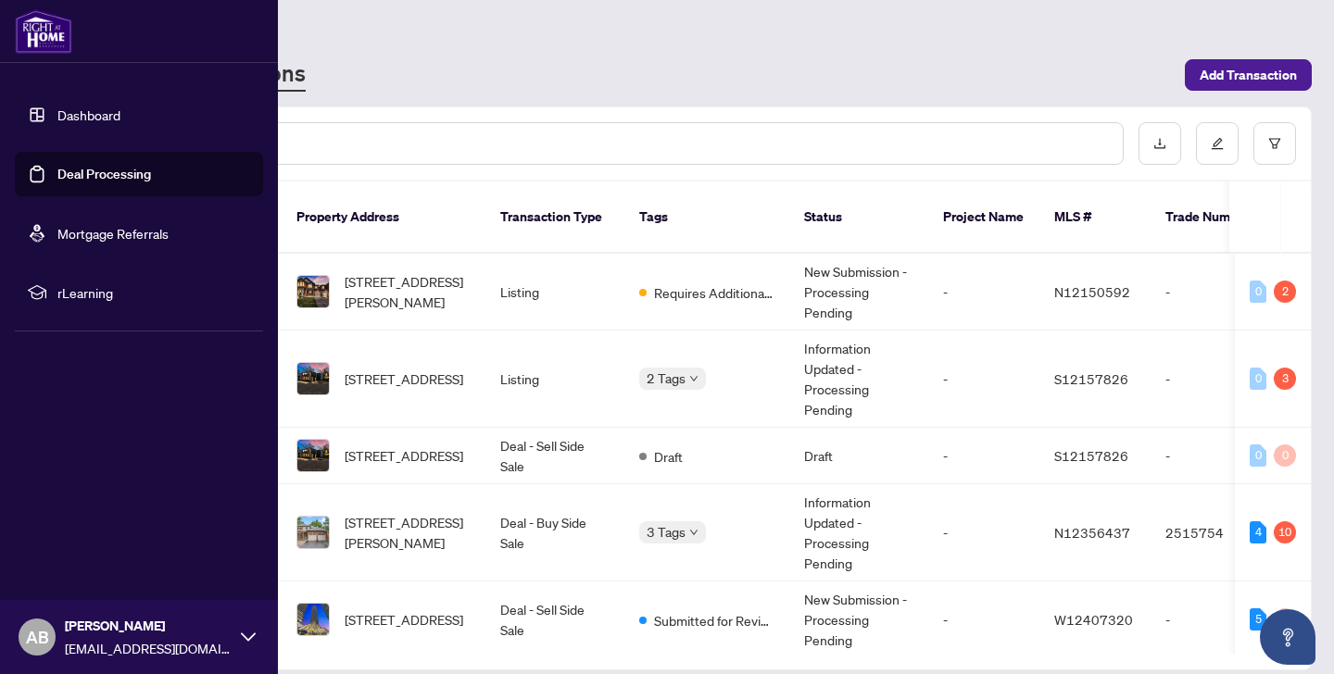
click at [88, 115] on link "Dashboard" at bounding box center [88, 115] width 63 height 17
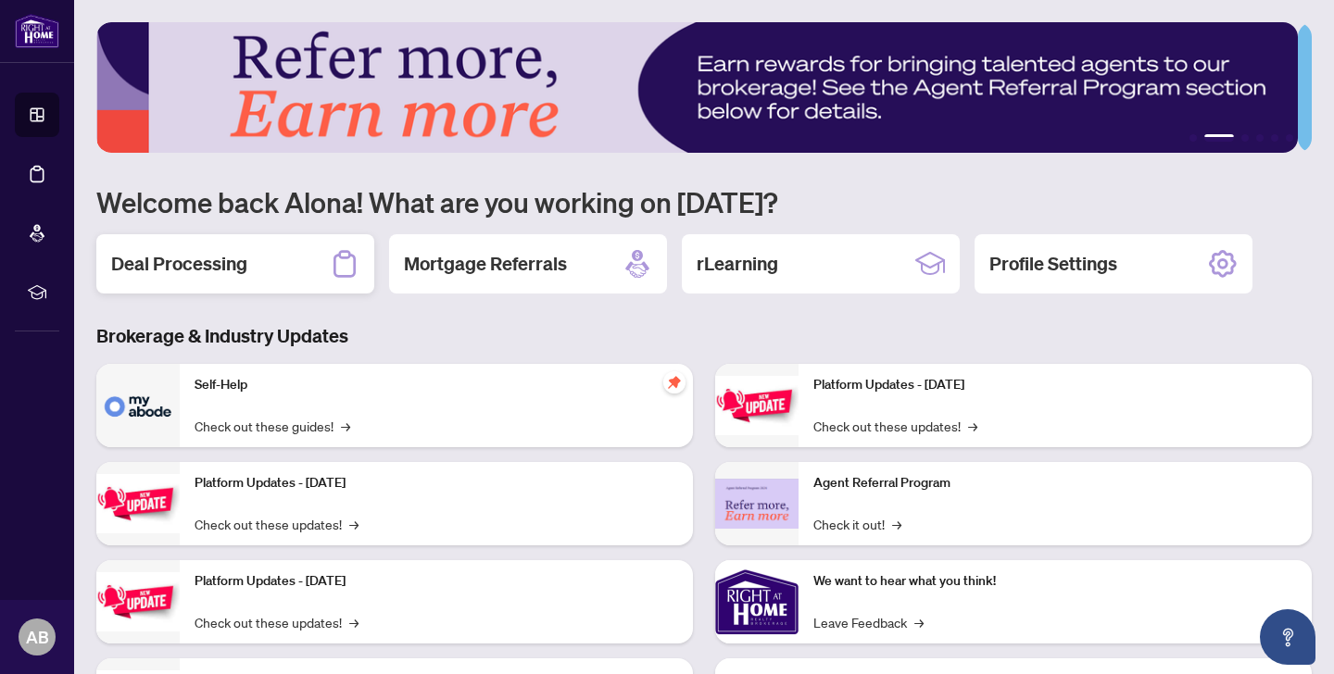
click at [246, 271] on h2 "Deal Processing" at bounding box center [179, 264] width 136 height 26
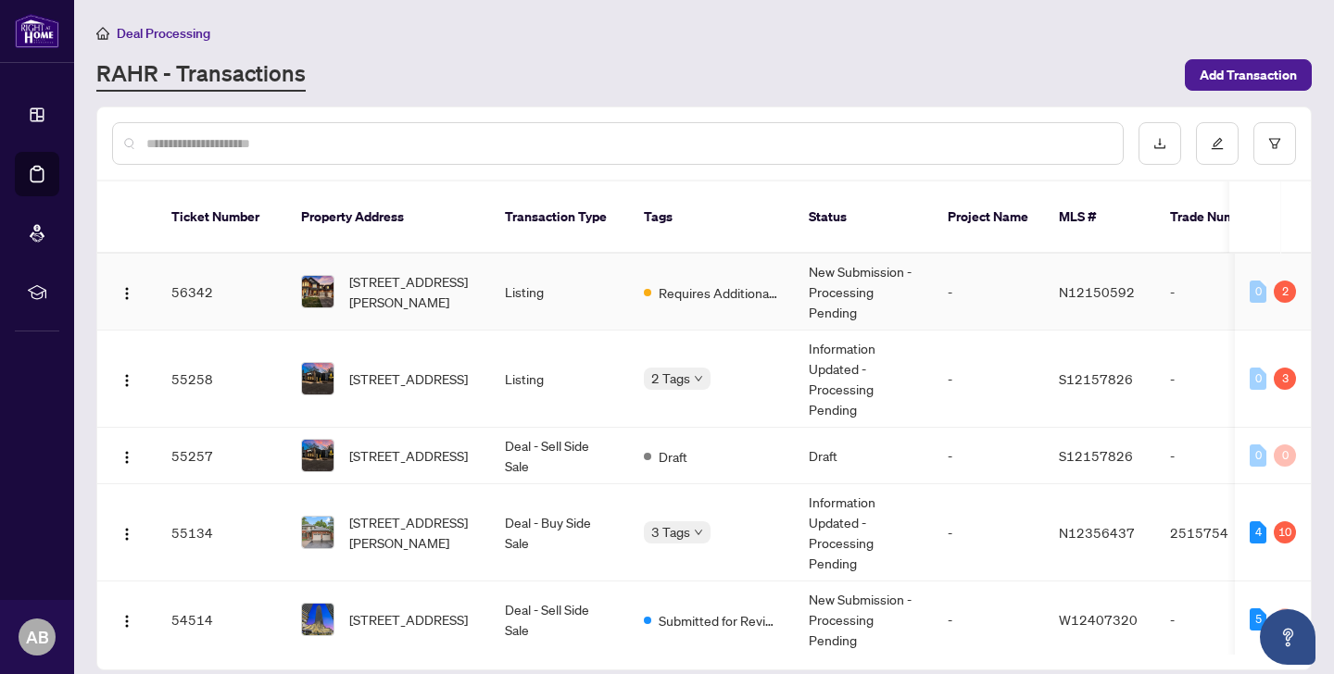
click at [520, 271] on td "Listing" at bounding box center [559, 292] width 139 height 77
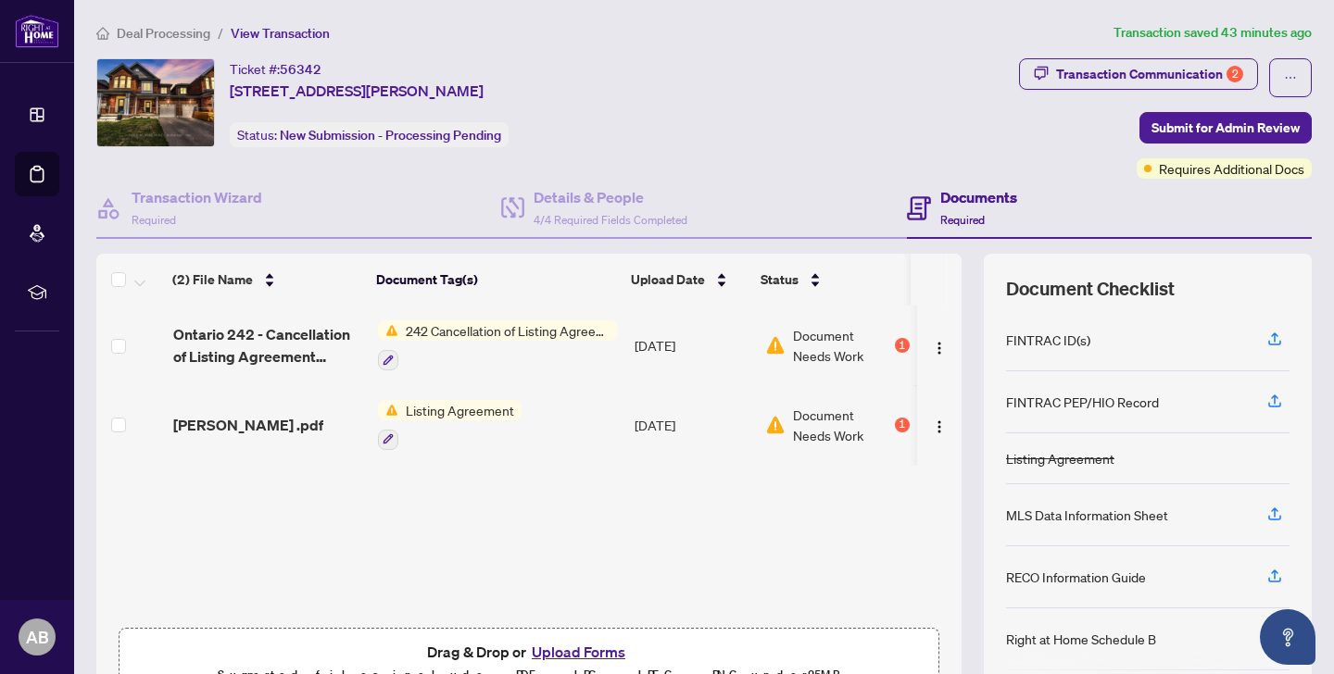
scroll to position [0, 13]
click at [1091, 76] on div "Transaction Communication 2" at bounding box center [1149, 74] width 187 height 30
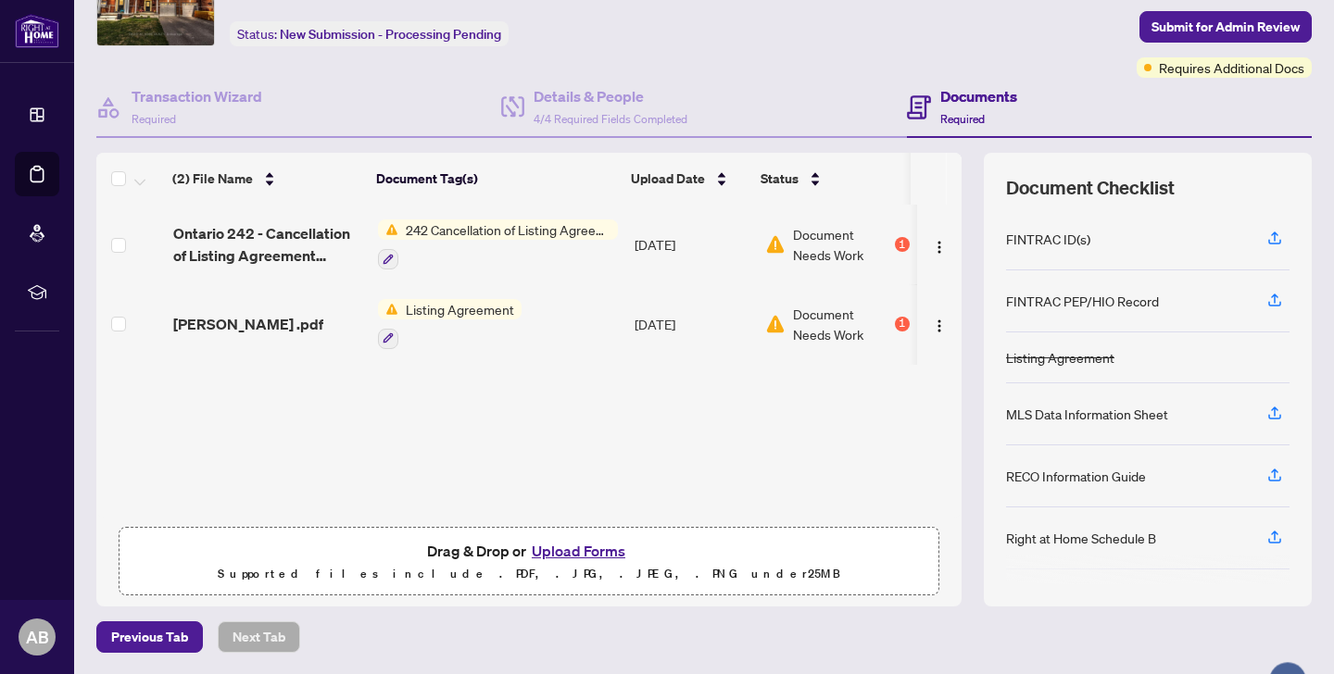
scroll to position [100, 0]
click at [568, 545] on button "Upload Forms" at bounding box center [578, 552] width 105 height 24
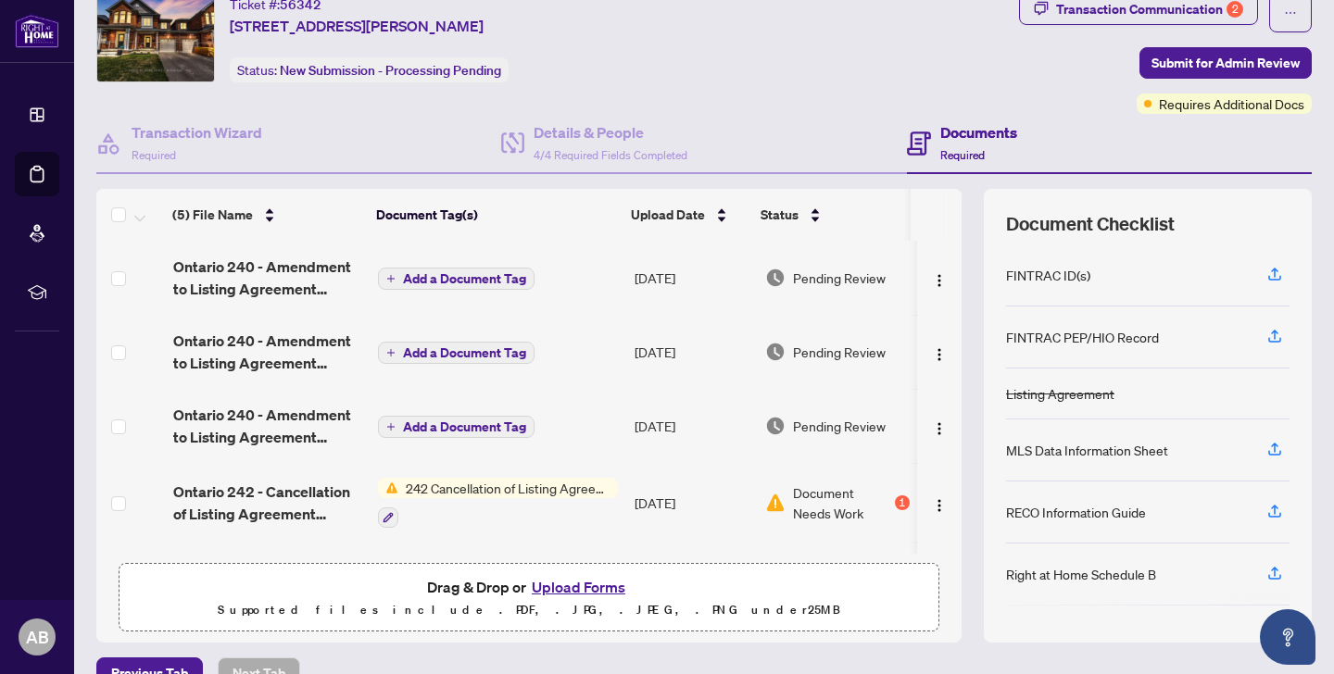
scroll to position [0, 0]
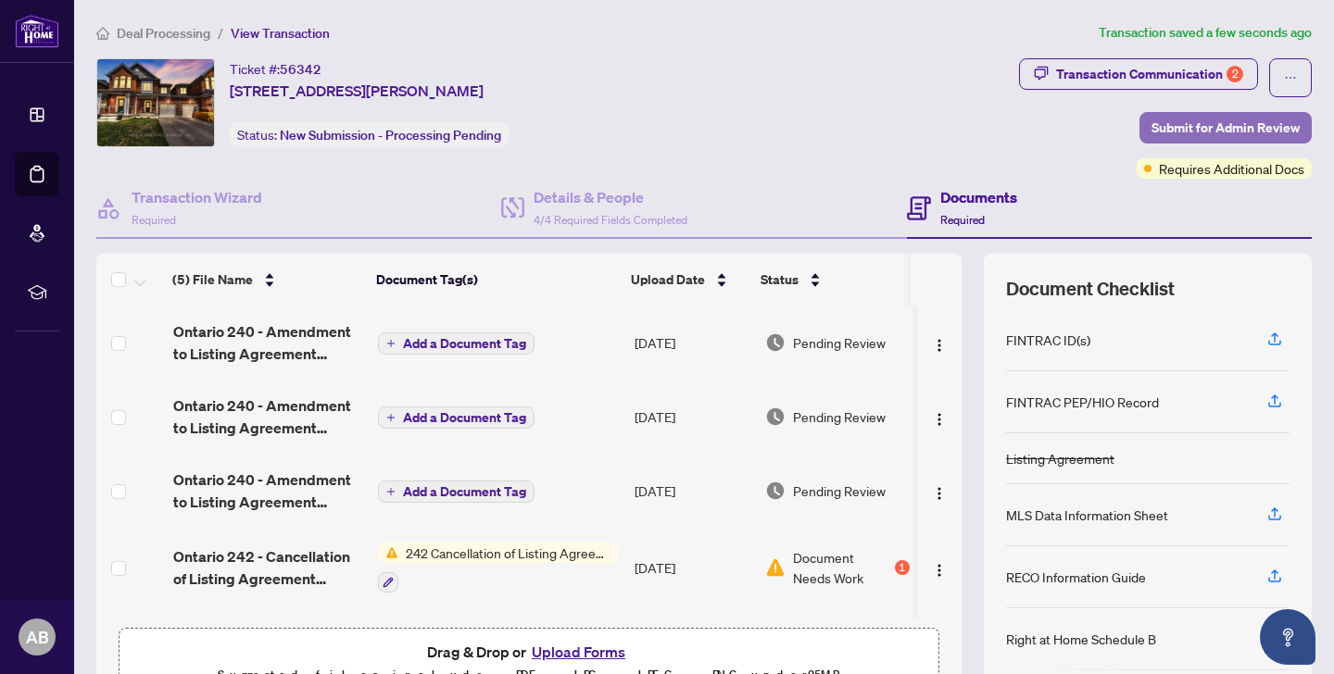
click at [1218, 126] on span "Submit for Admin Review" at bounding box center [1226, 128] width 148 height 30
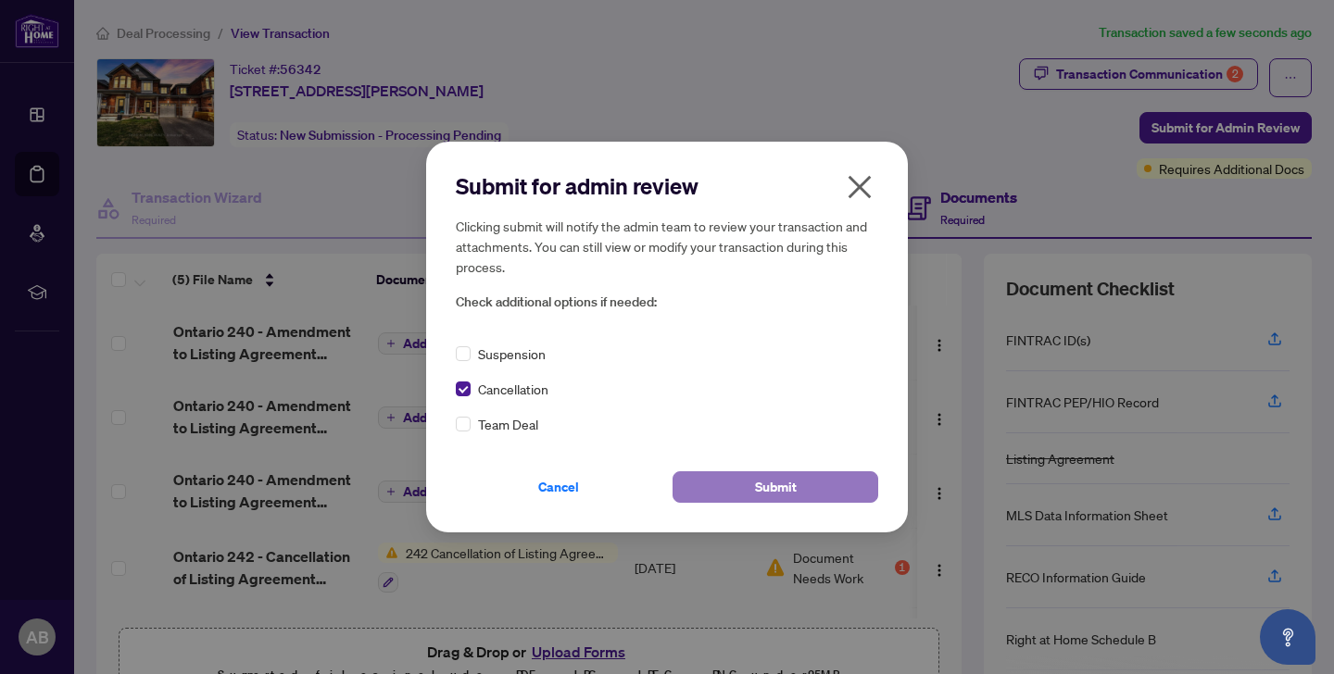
click at [729, 484] on button "Submit" at bounding box center [776, 487] width 206 height 31
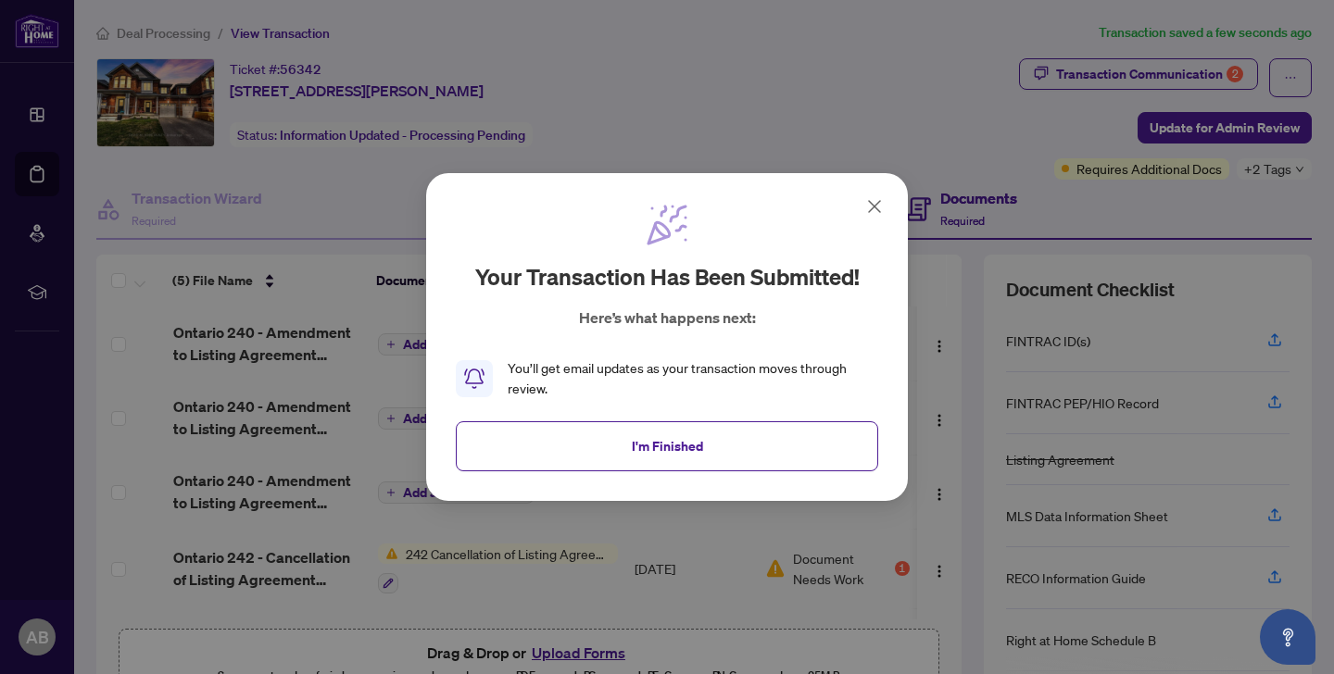
click at [875, 204] on icon at bounding box center [874, 206] width 22 height 22
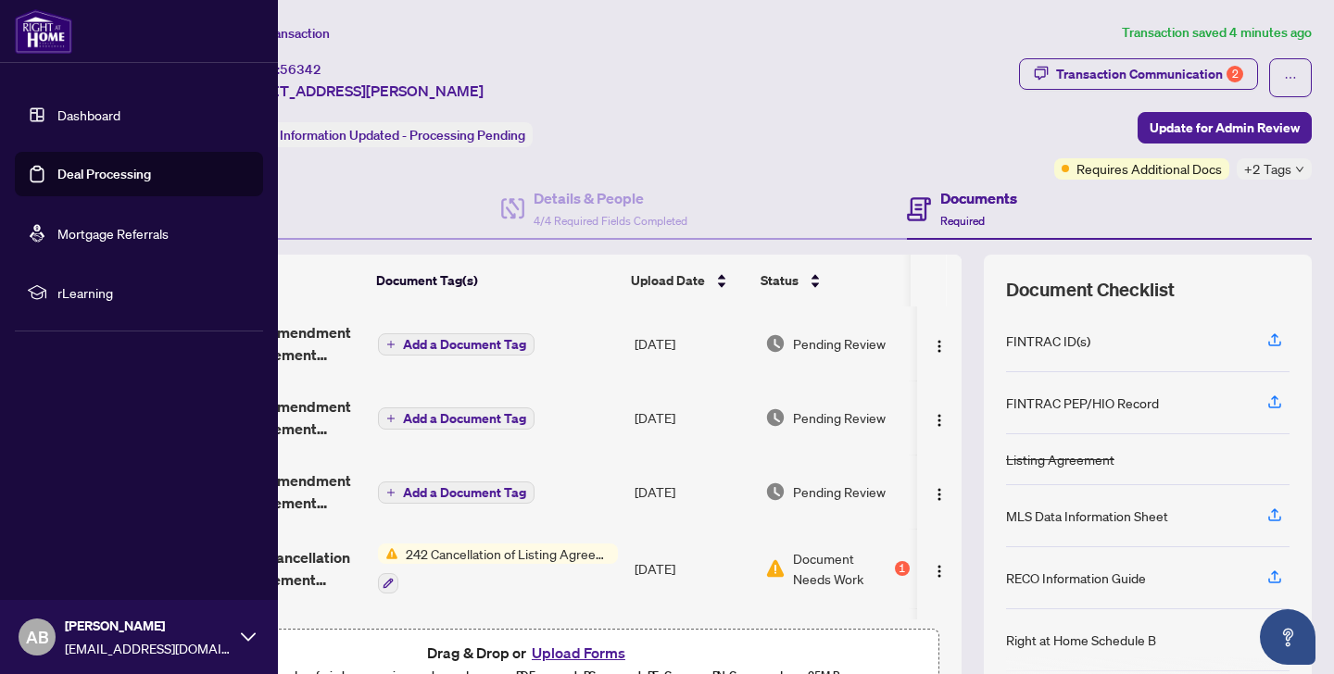
click at [57, 120] on link "Dashboard" at bounding box center [88, 115] width 63 height 17
